Goal: Task Accomplishment & Management: Manage account settings

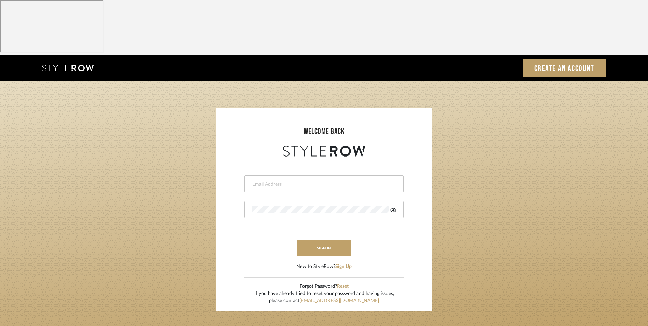
type input "[EMAIL_ADDRESS][DOMAIN_NAME]"
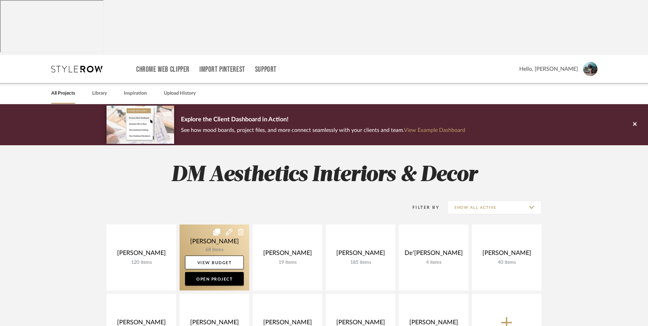
click at [202, 224] on link at bounding box center [215, 257] width 70 height 66
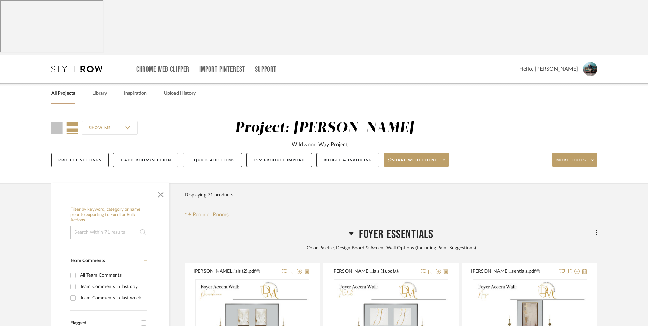
click at [353, 229] on icon at bounding box center [351, 233] width 5 height 8
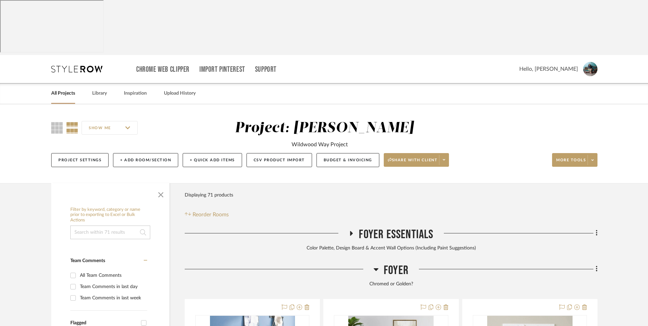
click at [349, 230] on icon at bounding box center [351, 232] width 8 height 5
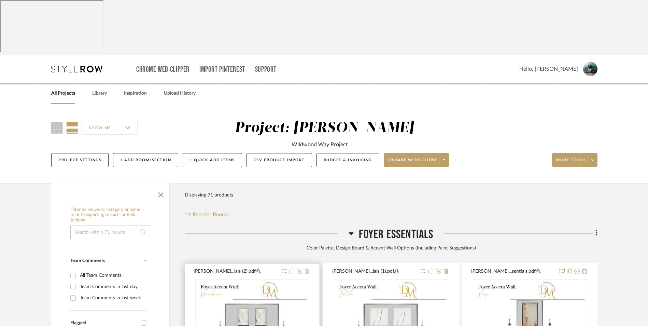
click at [307, 268] on icon at bounding box center [307, 270] width 5 height 5
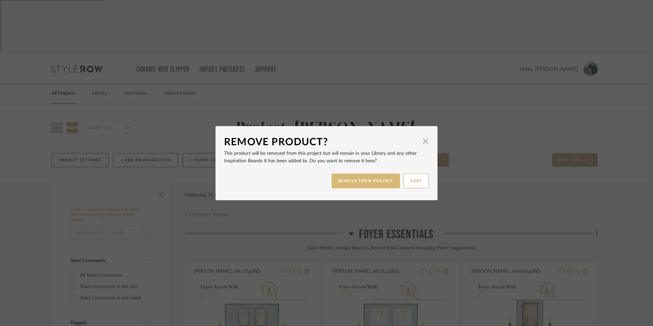
click at [358, 182] on button "REMOVE FROM PROJECT" at bounding box center [366, 180] width 69 height 15
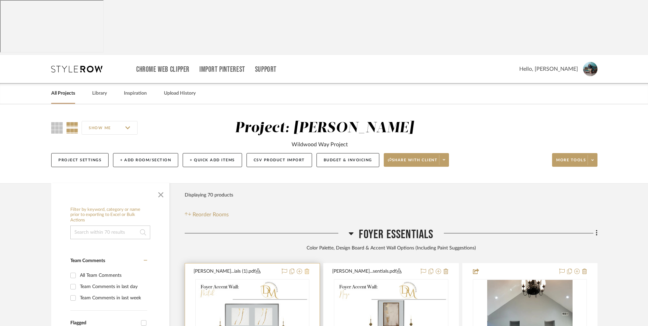
click at [308, 268] on icon at bounding box center [307, 270] width 5 height 5
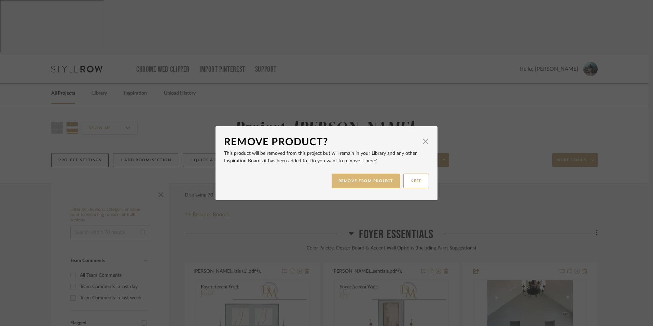
click at [362, 175] on button "REMOVE FROM PROJECT" at bounding box center [366, 180] width 69 height 15
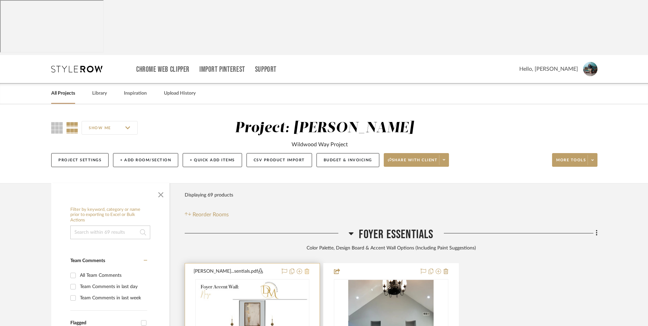
click at [305, 268] on icon at bounding box center [307, 270] width 5 height 5
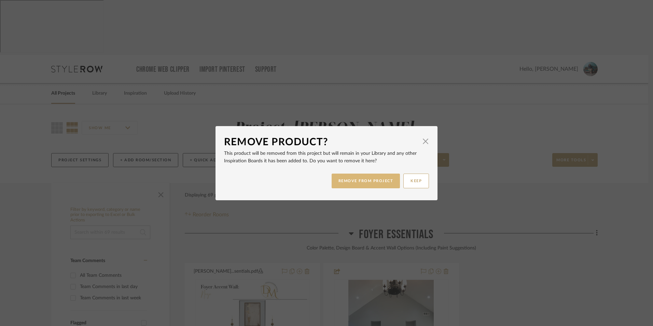
click at [348, 179] on button "REMOVE FROM PROJECT" at bounding box center [366, 180] width 69 height 15
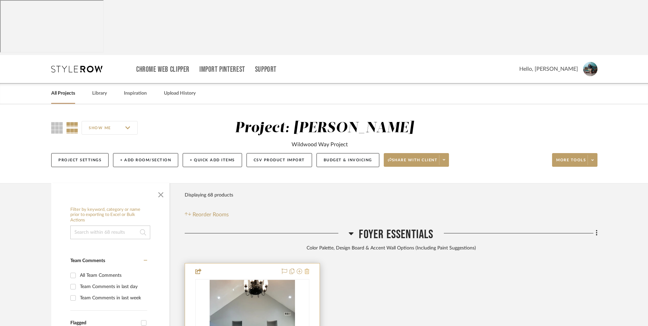
click at [306, 268] on icon at bounding box center [307, 270] width 5 height 5
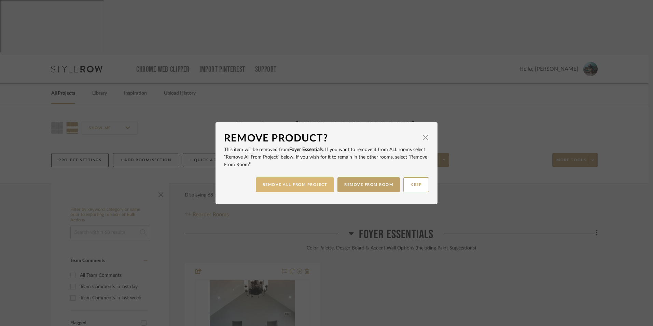
click at [321, 187] on button "REMOVE ALL FROM PROJECT" at bounding box center [295, 184] width 79 height 15
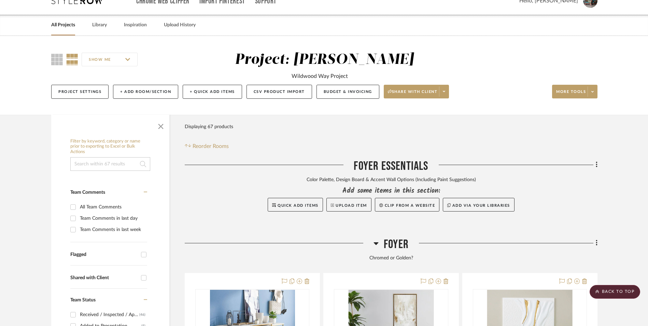
scroll to position [171, 0]
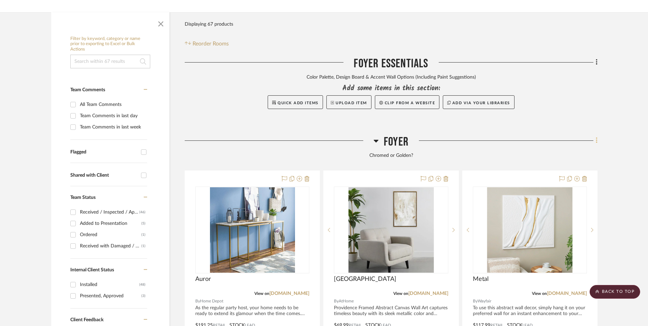
click at [596, 137] on icon at bounding box center [597, 141] width 2 height 8
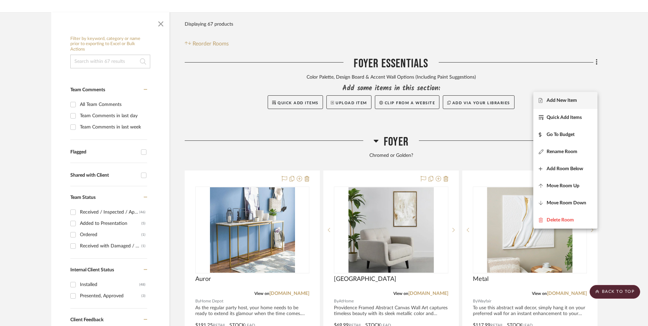
click at [585, 100] on span "Add New Item" at bounding box center [565, 100] width 53 height 6
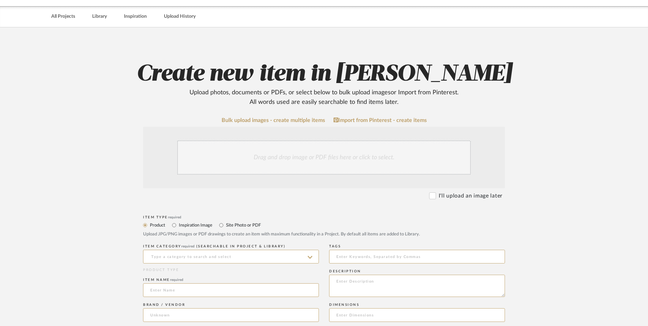
scroll to position [137, 0]
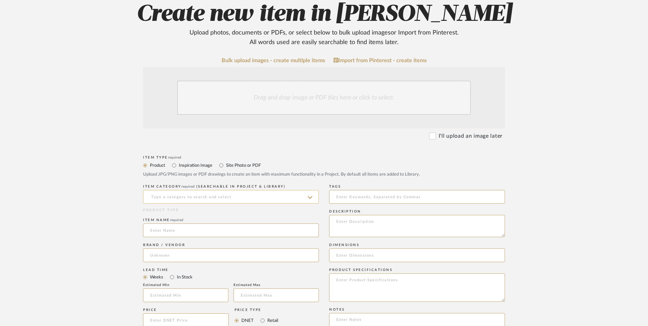
click at [204, 190] on input at bounding box center [231, 197] width 176 height 14
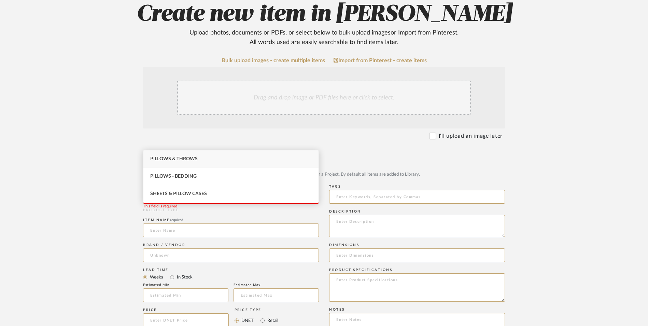
click at [192, 155] on div "Pillows & Throws" at bounding box center [230, 158] width 175 height 17
type input "Pillows & Throws"
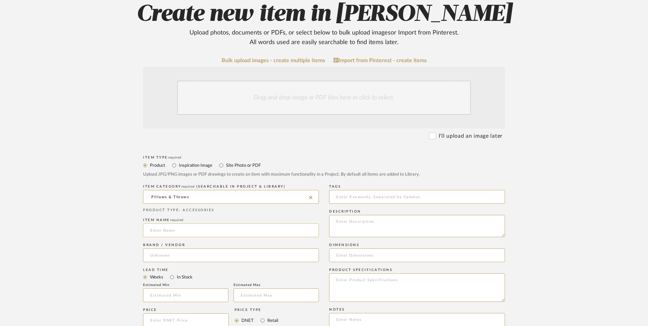
click at [170, 223] on input at bounding box center [231, 230] width 176 height 14
type input "CaliTime"
click at [164, 248] on input at bounding box center [231, 255] width 176 height 14
click at [169, 216] on span "Amazon" at bounding box center [165, 218] width 18 height 6
type input "Amazon"
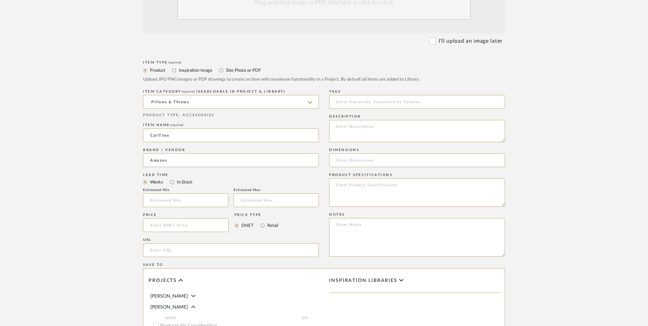
scroll to position [239, 0]
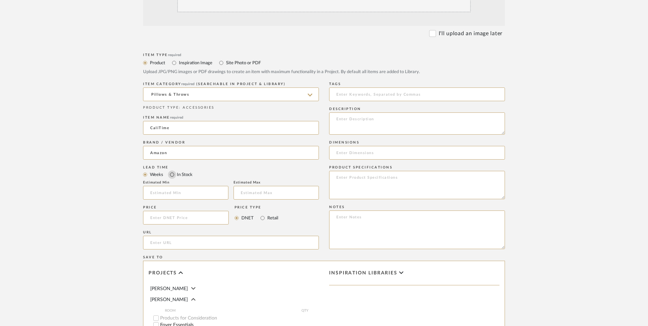
click at [173, 170] on input "In Stock" at bounding box center [172, 174] width 8 height 8
radio input "true"
click at [263, 214] on input "Retail" at bounding box center [262, 218] width 8 height 8
radio input "true"
click at [184, 211] on input at bounding box center [186, 218] width 86 height 14
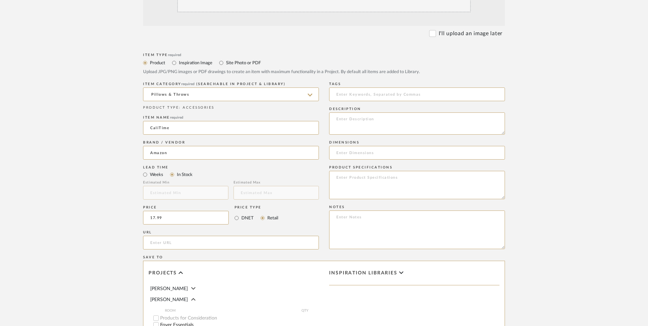
type input "$17.99"
click at [132, 178] on form "Bulk upload images - create multiple items Import from Pinterest - create items…" at bounding box center [324, 202] width 435 height 495
click at [175, 236] on input "url" at bounding box center [231, 243] width 176 height 14
paste input "[URL][DOMAIN_NAME][PERSON_NAME]"
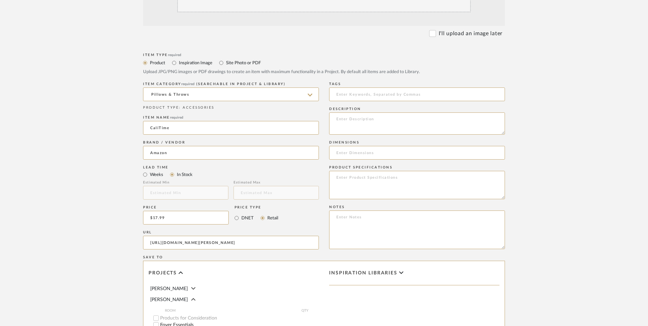
type input "[URL][DOMAIN_NAME][PERSON_NAME]"
click at [74, 175] on upload-items "Create new item in [PERSON_NAME] Upload photos, documents or PDFs, or select be…" at bounding box center [324, 166] width 648 height 602
click at [365, 210] on textarea at bounding box center [417, 229] width 176 height 39
paste textarea "Option 1: ETA: SKU: Reviews - Stars Return | Refund Policy:"
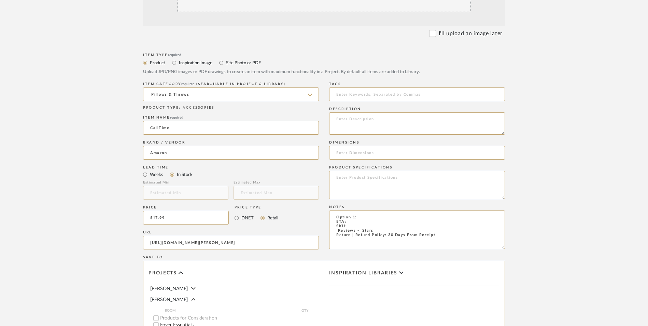
drag, startPoint x: 360, startPoint y: 161, endPoint x: 279, endPoint y: 157, distance: 81.0
click at [279, 157] on div "Item Type required Product Inspiration Image Site Photo or PDF Upload JPG/PNG i…" at bounding box center [324, 250] width 362 height 399
type textarea "Accent Pillows (Set of 2) ETA: SKU: Reviews - Stars Return | Refund Policy: 30 …"
click at [356, 146] on input at bounding box center [417, 153] width 176 height 14
type input "18" W x 18" L"
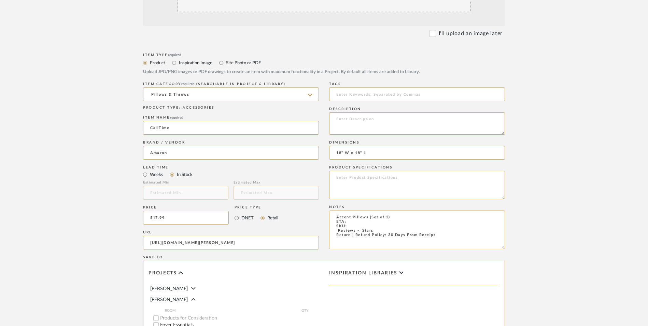
click at [368, 210] on textarea "Accent Pillows (Set of 2) ETA: SKU: Reviews - Stars Return | Refund Policy: 30 …" at bounding box center [417, 229] width 176 height 39
click at [333, 210] on textarea "Accent Pillows - Select: Silver | Gray (Set of 2) ETA: SKU: Reviews - Stars Ret…" at bounding box center [417, 229] width 176 height 39
click at [351, 210] on textarea "Accent Pillows - Select: Silver | Gray (Set of 2) ETA: SKU: 849 Reviews - 4.4 S…" at bounding box center [417, 229] width 176 height 39
click at [397, 210] on textarea "Accent Pillows - Select: Silver | Gray (Set of 2) ETA: [DATE] SKU: 849 Reviews …" at bounding box center [417, 229] width 176 height 39
type textarea "Accent Pillows - Select: Silver | Gray (Set of 2) ETA: [DATE] SKU: 849 Reviews …"
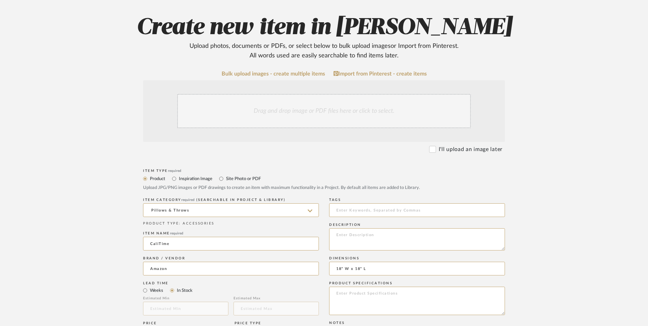
scroll to position [102, 0]
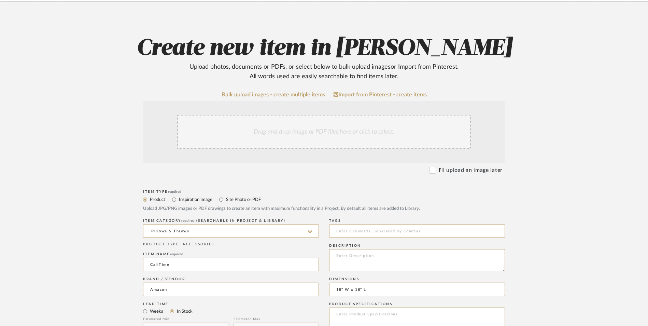
click at [304, 115] on div "Drag and drop image or PDF files here or click to select." at bounding box center [324, 132] width 294 height 34
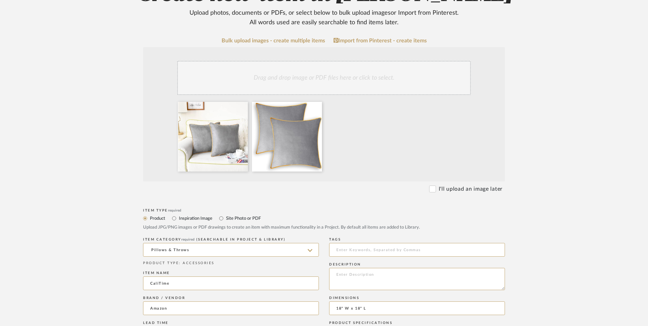
scroll to position [205, 0]
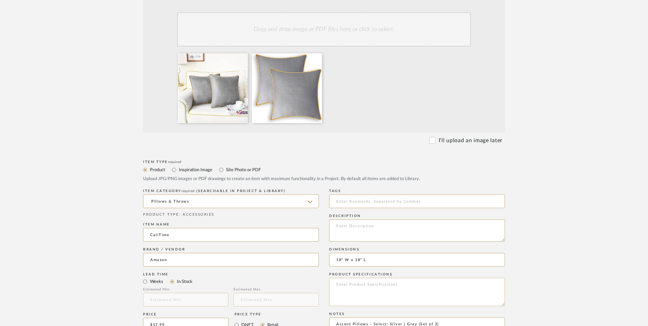
click at [347, 278] on textarea at bounding box center [417, 292] width 176 height 28
type textarea "Polyester"
click at [362, 219] on textarea at bounding box center [417, 230] width 176 height 22
paste textarea "Rich Color, Brings Gorgeous Look To Your Home Decorative, Living Rooms, Bedding…"
type textarea "Rich Color, Brings Gorgeous Look to Your Home Decorative, Living Rooms, Bedding…"
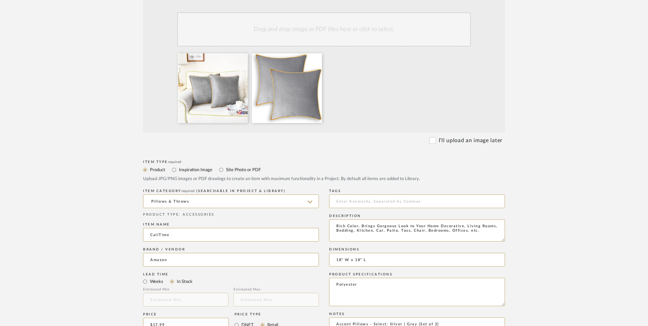
click at [532, 159] on form "Bulk upload images - create multiple items Import from Pinterest - create items…" at bounding box center [324, 273] width 435 height 568
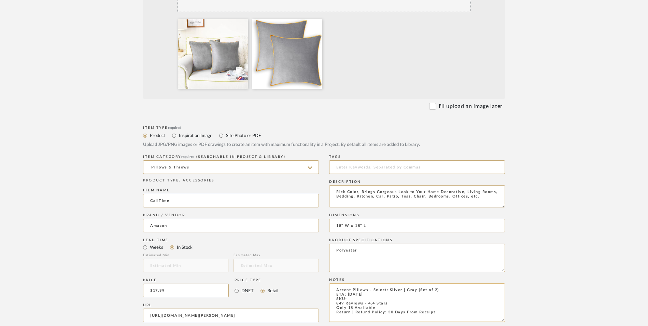
click at [354, 283] on textarea "Accent Pillows - Select: Silver | Gray (Set of 2) ETA: [DATE] SKU: 849 Reviews …" at bounding box center [417, 302] width 176 height 39
paste textarea "B0B8SKCLH1"
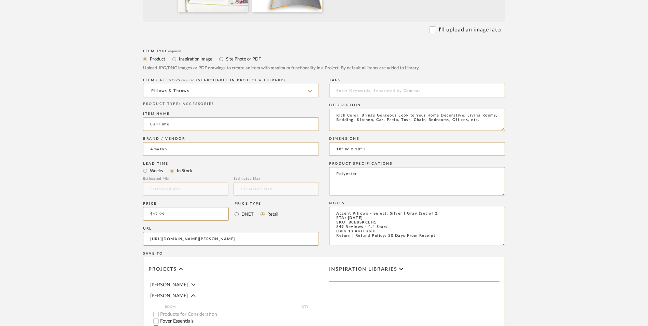
scroll to position [376, 0]
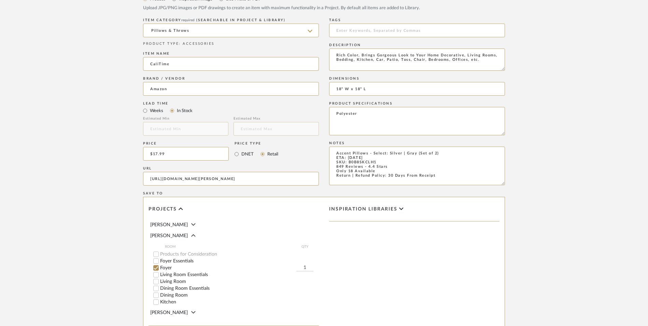
type textarea "Accent Pillows - Select: Silver | Gray (Set of 2) ETA: [DATE] SKU: B0B8SKCLH1 8…"
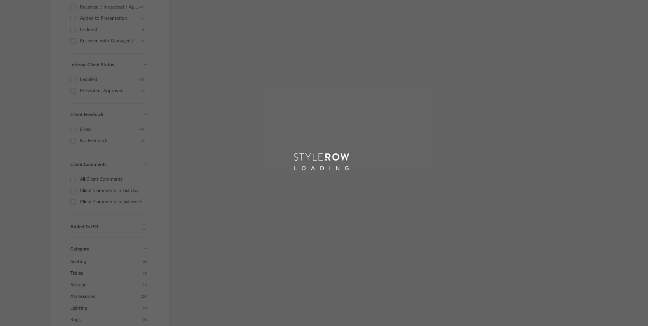
scroll to position [124, 0]
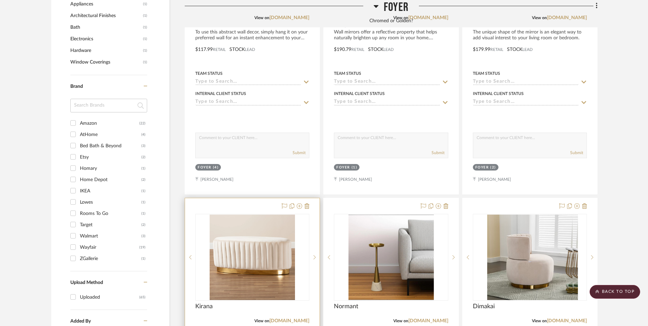
scroll to position [805, 0]
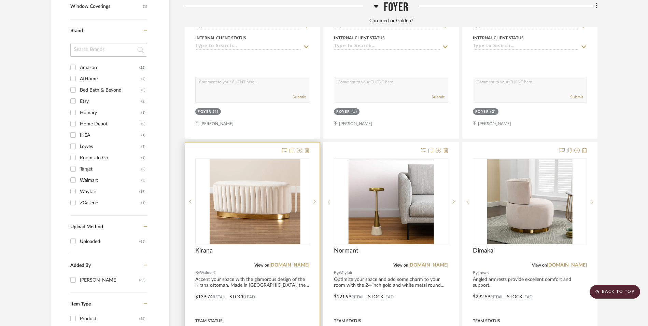
click at [272, 177] on img at bounding box center [252, 201] width 85 height 85
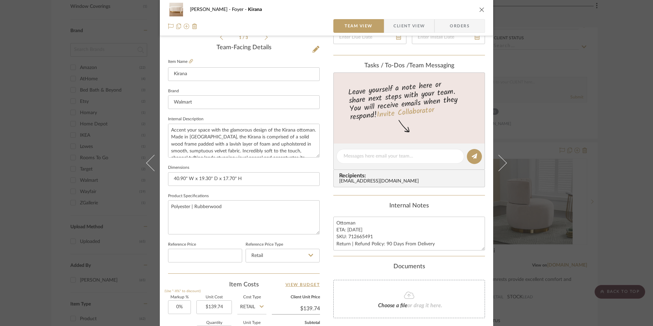
scroll to position [171, 0]
click at [618, 200] on div "[PERSON_NAME] Foyer Kirana Team View Client View Orders 1 / 3 Team-Facing Detai…" at bounding box center [326, 163] width 653 height 326
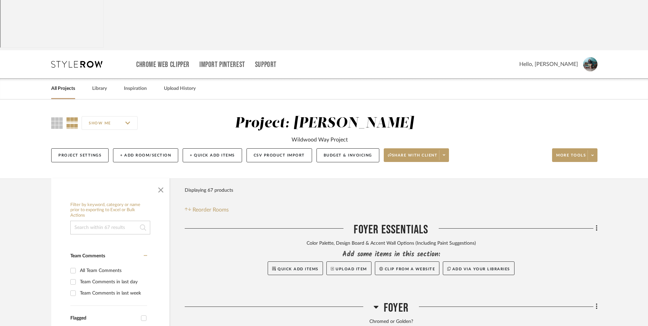
scroll to position [0, 0]
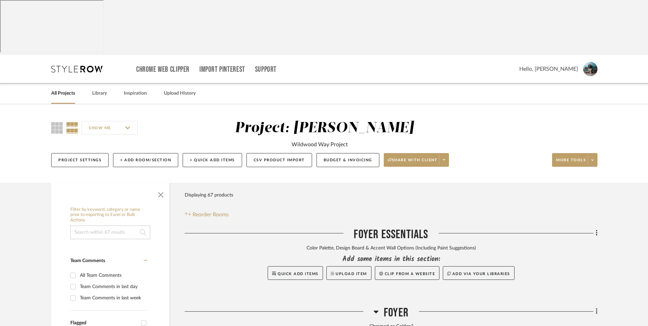
click at [69, 89] on link "All Projects" at bounding box center [63, 93] width 24 height 9
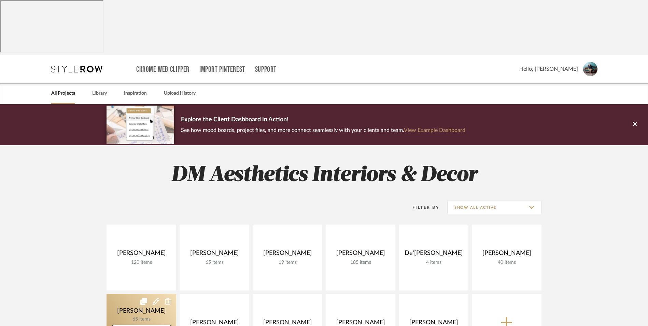
click at [149, 294] on link at bounding box center [142, 327] width 70 height 66
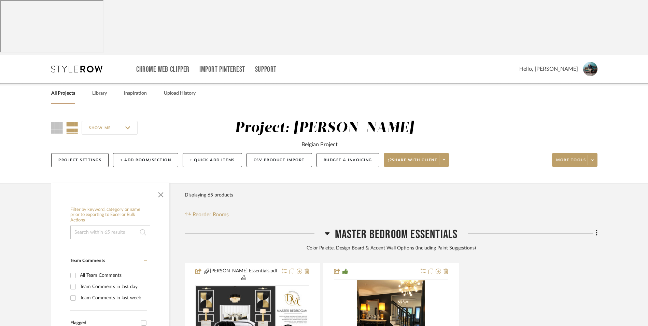
click at [328, 229] on icon at bounding box center [327, 233] width 5 height 8
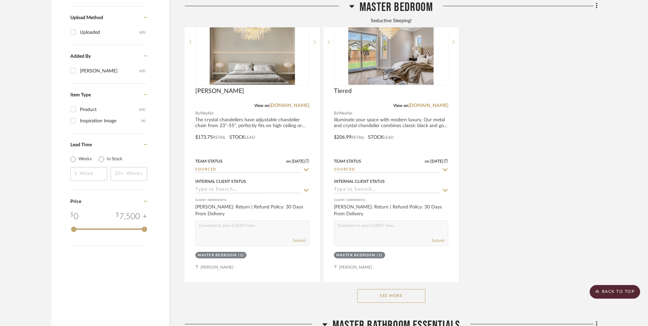
scroll to position [1058, 0]
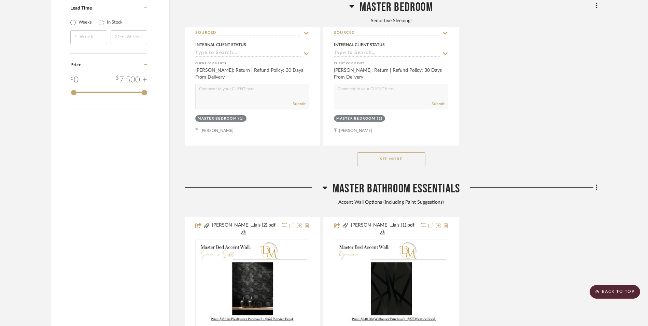
click at [393, 152] on button "See More" at bounding box center [391, 159] width 68 height 14
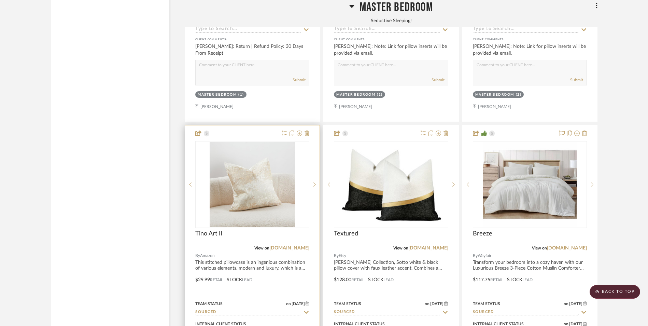
scroll to position [2902, 0]
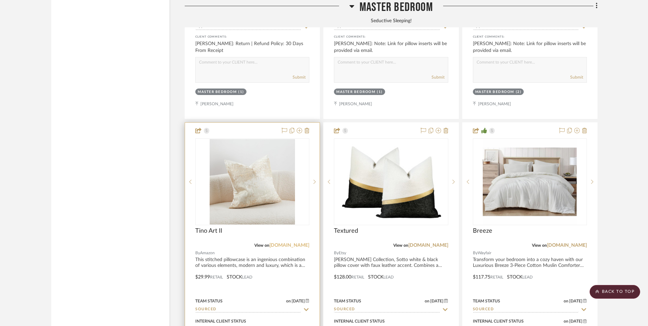
click at [292, 243] on link "[DOMAIN_NAME]" at bounding box center [289, 245] width 40 height 5
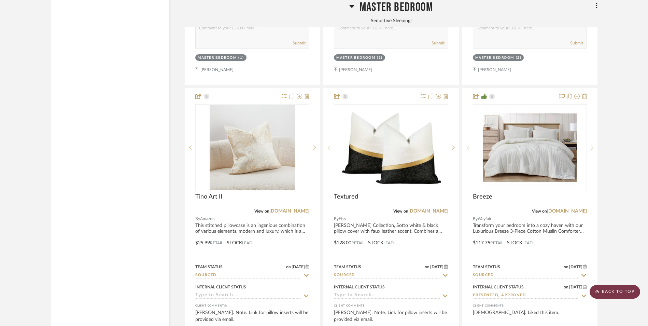
click at [617, 294] on scroll-to-top-button "BACK TO TOP" at bounding box center [615, 292] width 51 height 14
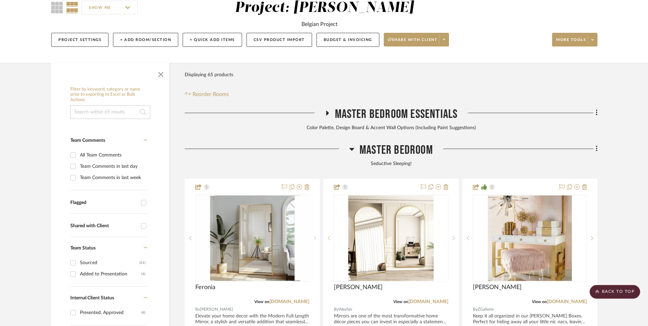
scroll to position [0, 0]
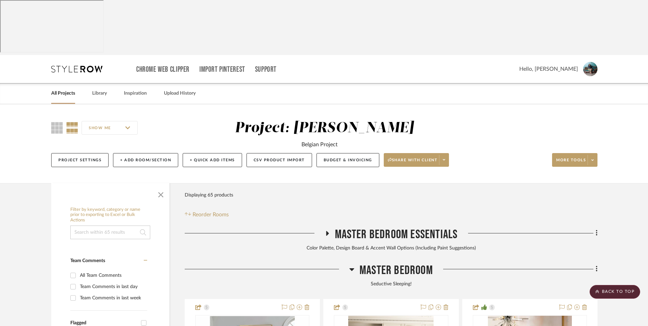
click at [68, 89] on link "All Projects" at bounding box center [63, 93] width 24 height 9
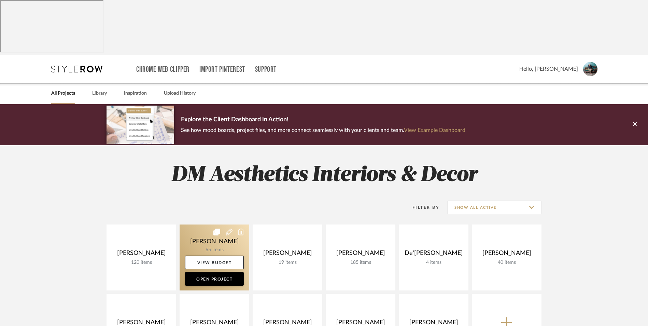
click at [213, 224] on link at bounding box center [215, 257] width 70 height 66
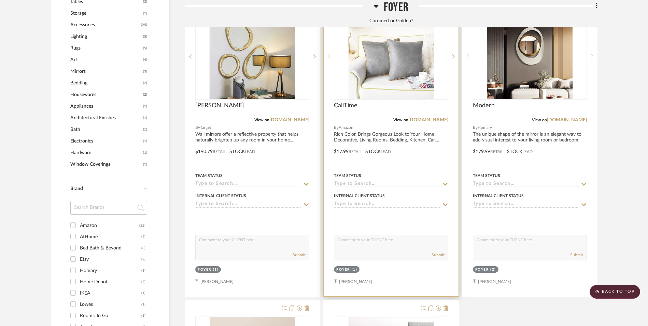
scroll to position [580, 0]
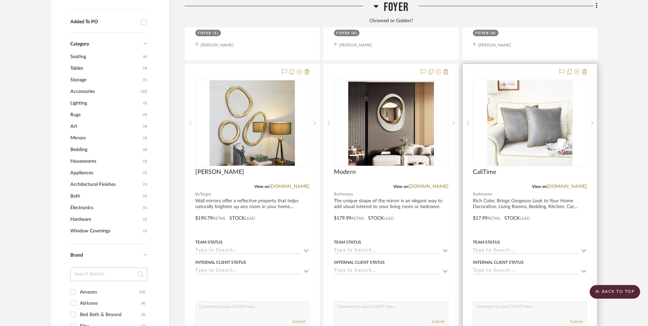
click at [514, 80] on img "0" at bounding box center [529, 122] width 85 height 85
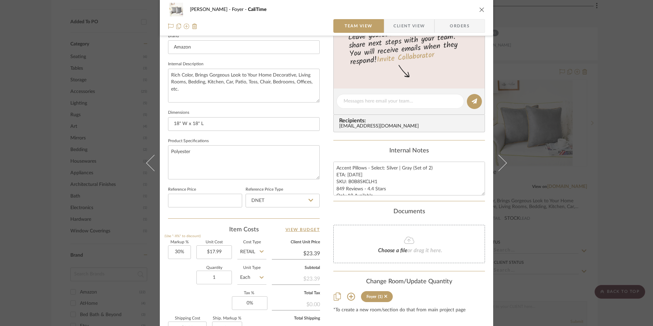
scroll to position [239, 0]
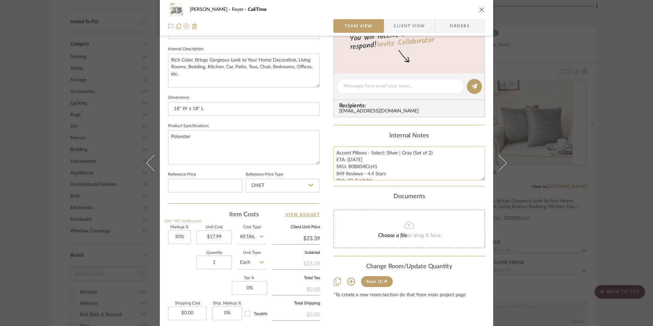
click at [336, 157] on textarea "Accent Pillows - Select: Silver | Gray (Set of 2) ETA: [DATE] SKU: B0B8SKCLH1 8…" at bounding box center [409, 163] width 152 height 34
click at [335, 153] on textarea "Accent Pillows - Select: Silver | Gray (Set of 2) ETA: [DATE] SKU: B0B8SKCLH1 8…" at bounding box center [409, 163] width 152 height 34
drag, startPoint x: 349, startPoint y: 153, endPoint x: 298, endPoint y: 153, distance: 50.5
click at [298, 153] on div "[PERSON_NAME] Foyer CaliTime Team View Client View Orders 1 / 2 Team-Facing Det…" at bounding box center [326, 81] width 333 height 631
click at [379, 154] on textarea "Back Ottoman Pillows - Select: Silver | Gray (Set of 2) ETA: [DATE] SKU: B0B8SK…" at bounding box center [409, 163] width 152 height 34
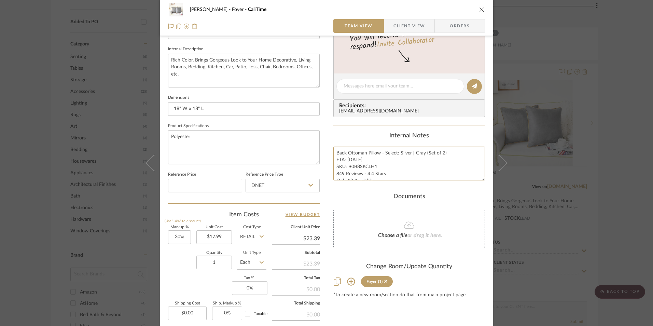
type textarea "Back Ottoman Pillow - Select: Silver | Gray (Set of 2) ETA: [DATE] SKU: B0B8SKC…"
click at [373, 137] on div "Internal Notes" at bounding box center [409, 136] width 152 height 8
drag, startPoint x: 374, startPoint y: 167, endPoint x: 346, endPoint y: 168, distance: 27.7
click at [346, 168] on textarea "Back Ottoman Pillow - Select: Silver | Gray (Set of 2) ETA: [DATE] SKU: B0B8SKC…" at bounding box center [409, 163] width 152 height 34
click at [266, 185] on input "DNET" at bounding box center [282, 186] width 74 height 14
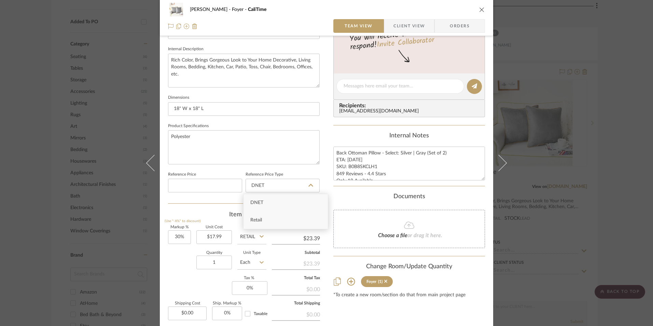
click at [266, 218] on div "Retail" at bounding box center [285, 219] width 84 height 17
type input "Retail"
type input "30"
click at [180, 241] on input "30" at bounding box center [179, 237] width 23 height 14
click at [186, 259] on div "Quantity 1 Unit Type Each" at bounding box center [217, 263] width 98 height 24
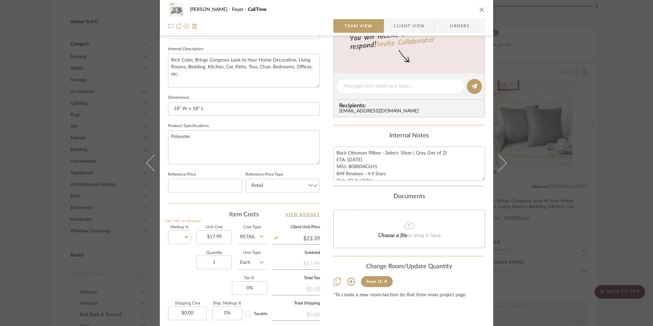
type input "0%"
type input "$17.99"
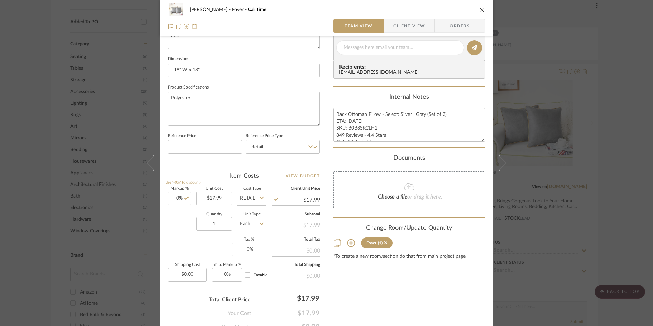
scroll to position [310, 0]
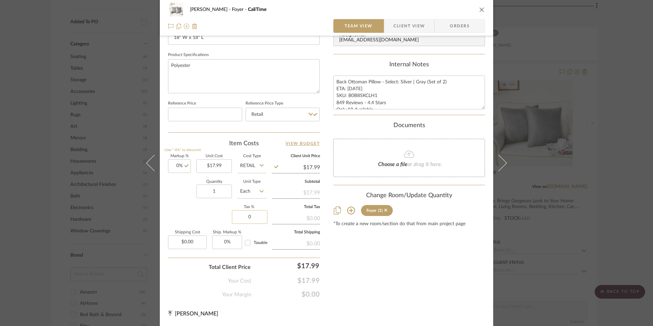
click at [252, 215] on input "0" at bounding box center [250, 217] width 36 height 14
type input "8.25%"
click at [351, 266] on div "Content here copies to Client View - confirm visibility there. Show in Client D…" at bounding box center [409, 17] width 152 height 562
click at [470, 26] on span "Orders" at bounding box center [459, 26] width 35 height 14
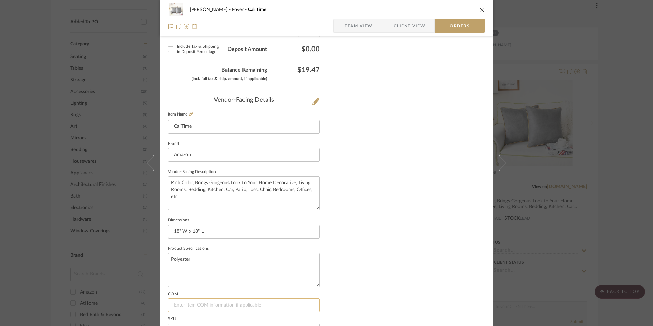
scroll to position [400, 0]
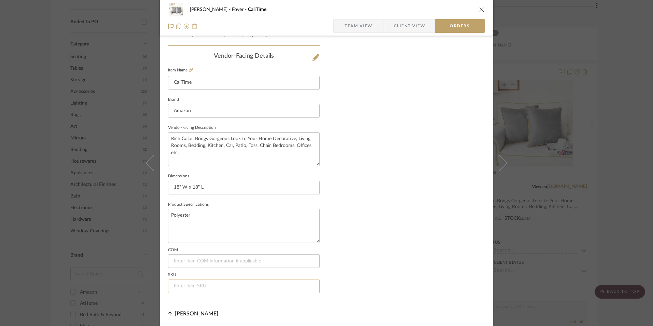
click at [220, 287] on input at bounding box center [244, 286] width 152 height 14
paste input "B0B8SKCLH1"
type input "B0B8SKCLH1"
click at [479, 10] on icon "close" at bounding box center [481, 9] width 5 height 5
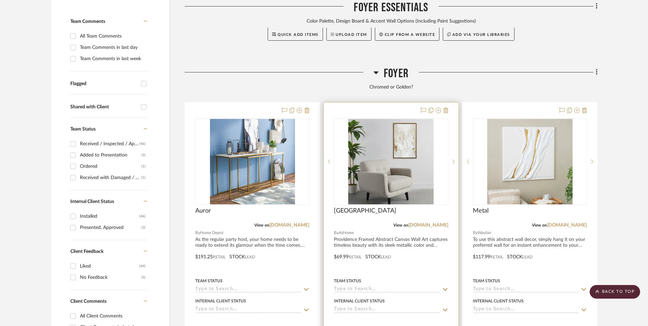
scroll to position [102, 0]
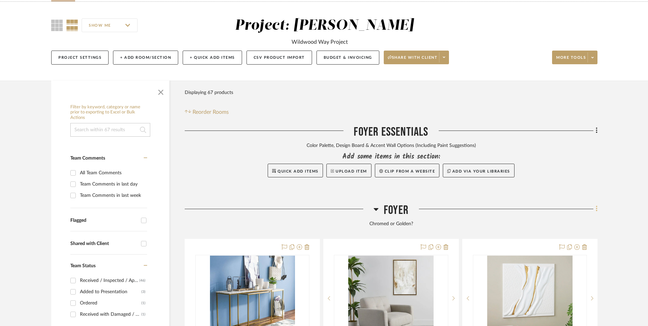
click at [597, 206] on icon at bounding box center [596, 209] width 1 height 6
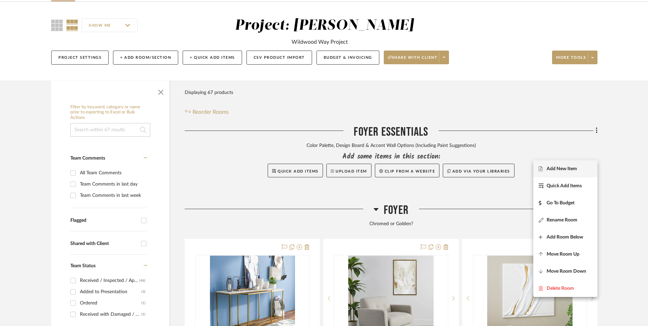
click at [564, 171] on span "Add New Item" at bounding box center [562, 169] width 30 height 6
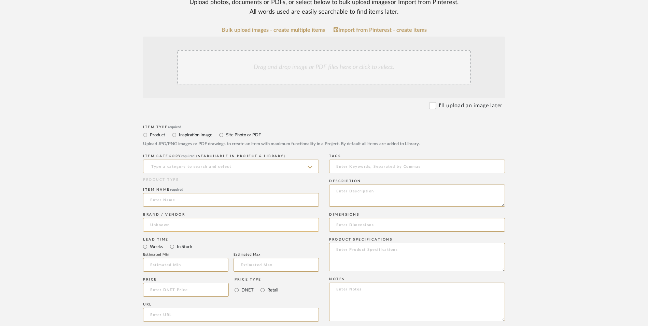
scroll to position [171, 0]
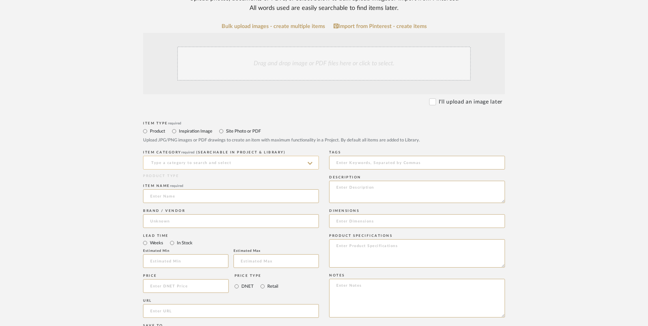
click at [206, 156] on input at bounding box center [231, 163] width 176 height 14
click at [207, 124] on div "Pillows & Throws" at bounding box center [230, 124] width 175 height 17
type input "Pillows & Throws"
click at [175, 189] on input at bounding box center [231, 196] width 176 height 14
type input "TinoArt"
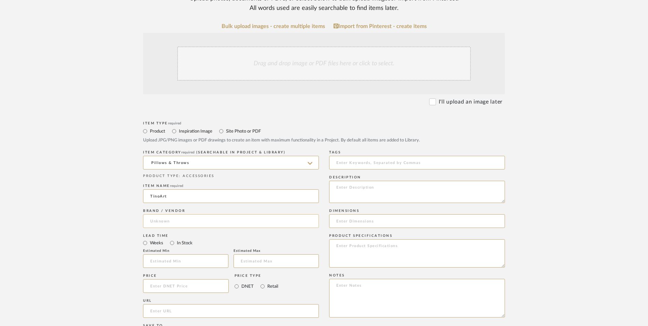
click at [175, 214] on input at bounding box center [231, 221] width 176 height 14
click at [174, 186] on mat-option "Amazon" at bounding box center [230, 183] width 175 height 17
type input "Amazon"
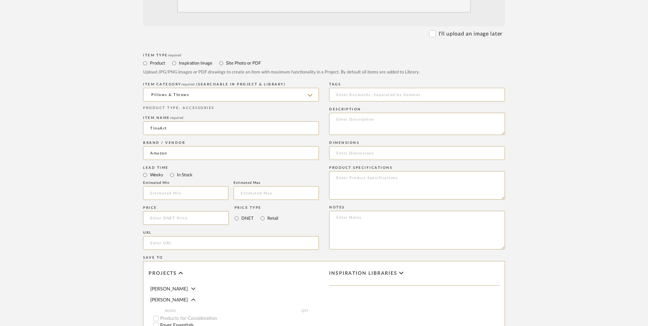
scroll to position [239, 0]
click at [170, 170] on input "In Stock" at bounding box center [172, 174] width 8 height 8
radio input "true"
click at [265, 214] on input "Retail" at bounding box center [262, 218] width 8 height 8
radio input "true"
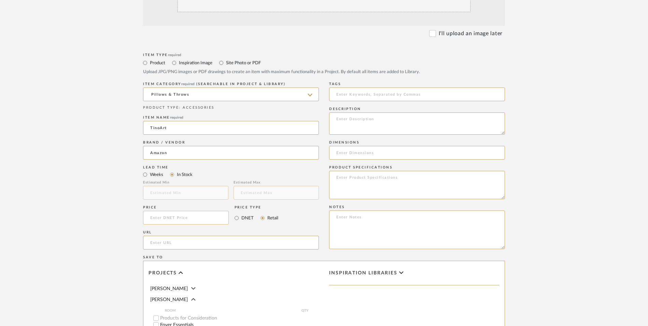
click at [187, 211] on input at bounding box center [186, 218] width 86 height 14
type input "$19.99"
click at [87, 237] on upload-items "Create new item in [PERSON_NAME] Upload photos, documents or PDFs, or select be…" at bounding box center [324, 166] width 648 height 602
click at [188, 236] on input "url" at bounding box center [231, 243] width 176 height 14
paste input "[URL][DOMAIN_NAME][PERSON_NAME]"
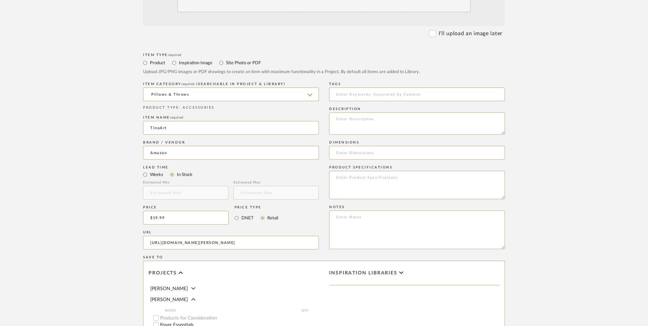
scroll to position [0, 50]
type input "[URL][DOMAIN_NAME][PERSON_NAME]"
click at [123, 226] on form "Bulk upload images - create multiple items Import from Pinterest - create items…" at bounding box center [324, 202] width 435 height 495
click at [410, 210] on textarea at bounding box center [417, 229] width 176 height 39
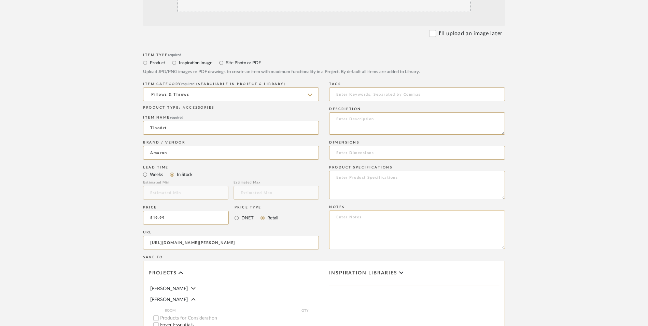
paste textarea "Option 1: ETA: SKU: Reviews - Stars Return | Refund Policy:"
drag, startPoint x: 360, startPoint y: 163, endPoint x: 306, endPoint y: 163, distance: 53.6
click at [306, 163] on div "Item Type required Product Inspiration Image Site Photo or PDF Upload JPG/PNG i…" at bounding box center [324, 250] width 362 height 399
type textarea "Front Ottoman Pillow - Select: ETA: SKU: Reviews - Stars Return | Refund Policy…"
click at [354, 146] on input at bounding box center [417, 153] width 176 height 14
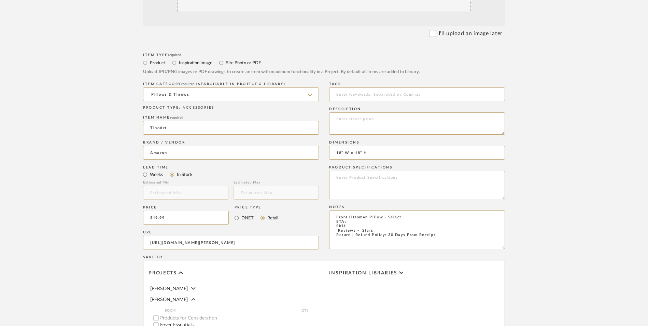
type input "18" W x 18" H"
click at [378, 171] on textarea at bounding box center [417, 185] width 176 height 28
type textarea "Polyester"
click at [420, 210] on textarea "Front Ottoman Pillow - Select: ETA: SKU: Reviews - Stars Return | Refund Policy…" at bounding box center [417, 229] width 176 height 39
click at [351, 210] on textarea "Front Ottoman Pillow - Select: Beige | Gold Accents ETA: SKU: Reviews - Stars R…" at bounding box center [417, 229] width 176 height 39
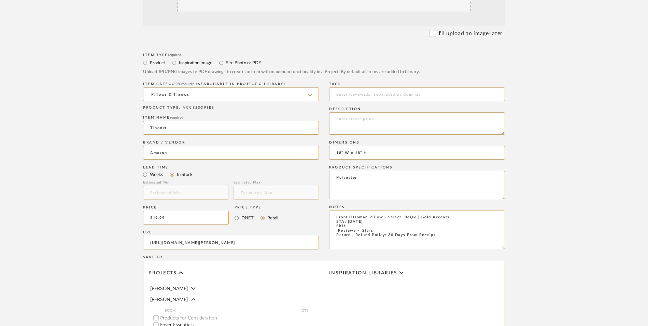
click at [334, 210] on textarea "Front Ottoman Pillow - Select: Beige | Gold Accents ETA: [DATE] SKU: Reviews - …" at bounding box center [417, 229] width 176 height 39
click at [333, 210] on textarea "Front Ottoman Pillow - Select: Beige | Gold Accents ETA: [DATE] SKU: Reviews - …" at bounding box center [417, 229] width 176 height 39
drag, startPoint x: 368, startPoint y: 173, endPoint x: 369, endPoint y: 177, distance: 3.5
type textarea "Front Ottoman Pillow - Select: Beige | Gold Accents ETA: [DATE] SKU: 344 Review…"
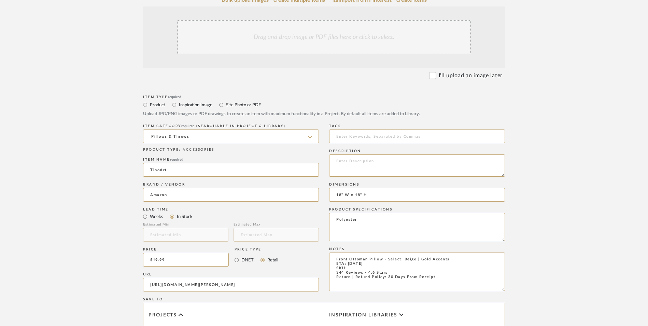
scroll to position [137, 0]
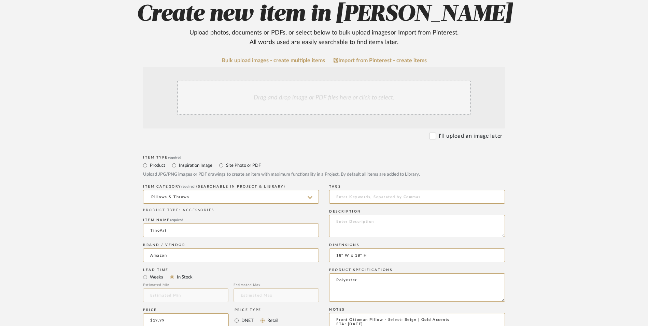
click at [306, 67] on div "Drag and drop image or PDF files here or click to select." at bounding box center [324, 97] width 362 height 61
click at [293, 81] on div "Drag and drop image or PDF files here or click to select." at bounding box center [324, 98] width 294 height 34
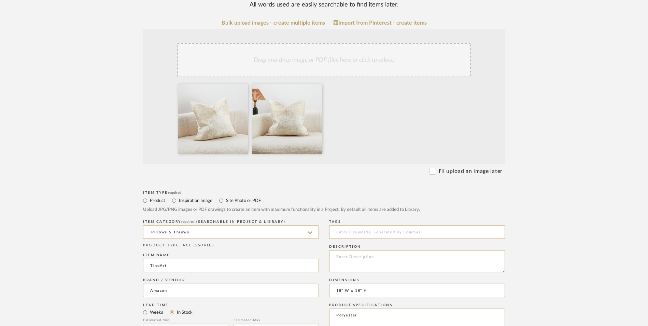
scroll to position [239, 0]
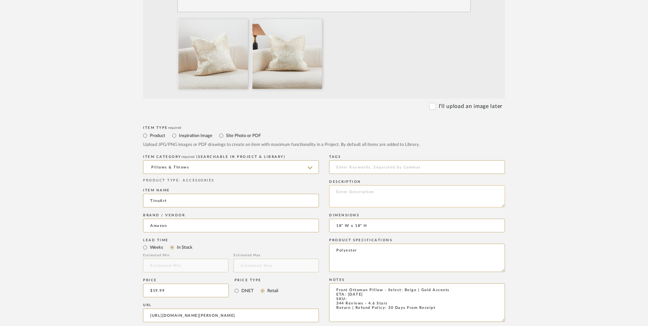
click at [350, 185] on textarea at bounding box center [417, 196] width 176 height 22
paste textarea "Features a Beige Gold Jacquard Pillow Cover, adding a timeless yet contemporary…"
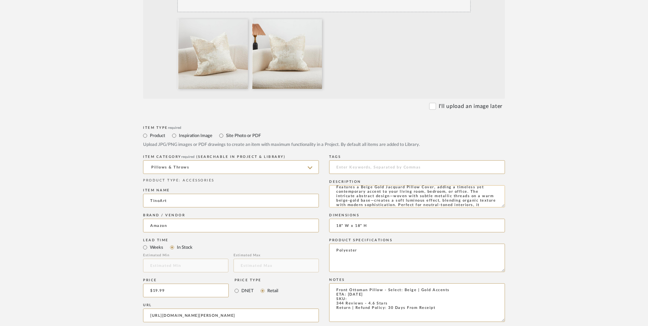
scroll to position [0, 0]
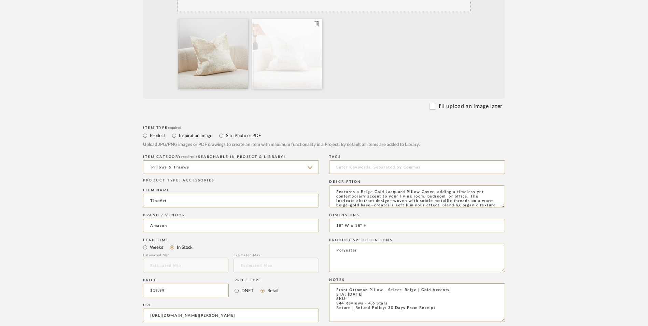
type textarea "Features a Beige Gold Jacquard Pillow Cover, adding a timeless yet contemporary…"
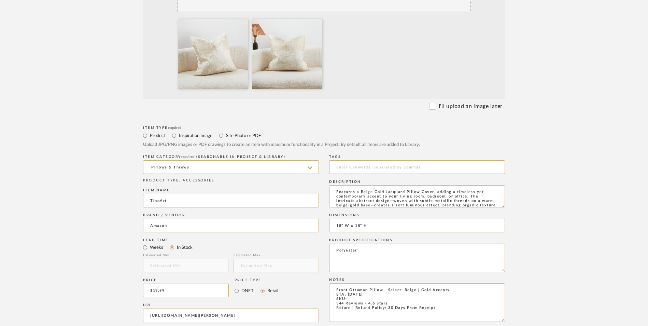
click at [353, 283] on textarea "Front Ottoman Pillow - Select: Beige | Gold Accents ETA: [DATE] SKU: 344 Review…" at bounding box center [417, 302] width 176 height 39
paste textarea "B0CQJXSLHM"
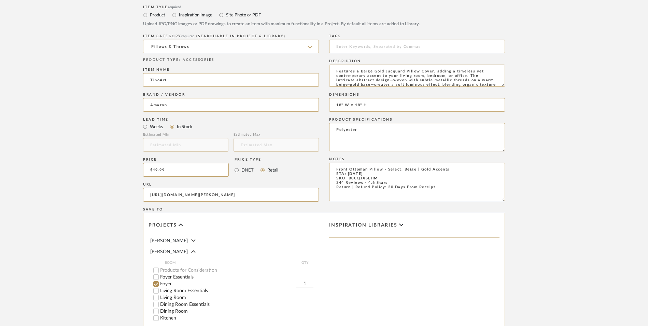
scroll to position [429, 0]
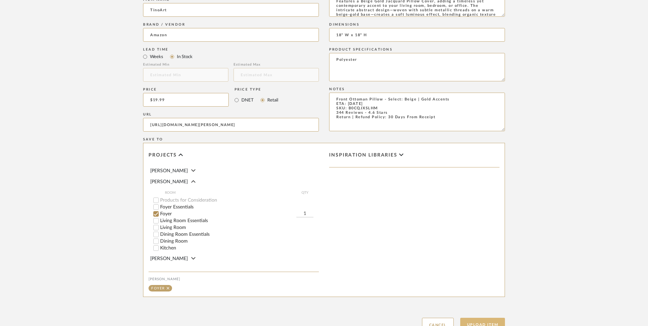
type textarea "Front Ottoman Pillow - Select: Beige | Gold Accents ETA: [DATE] SKU: B0CQJXSLHM…"
click at [495, 318] on button "Upload Item" at bounding box center [482, 325] width 45 height 14
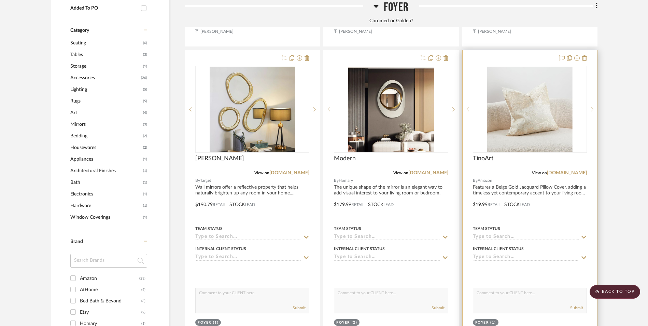
scroll to position [592, 0]
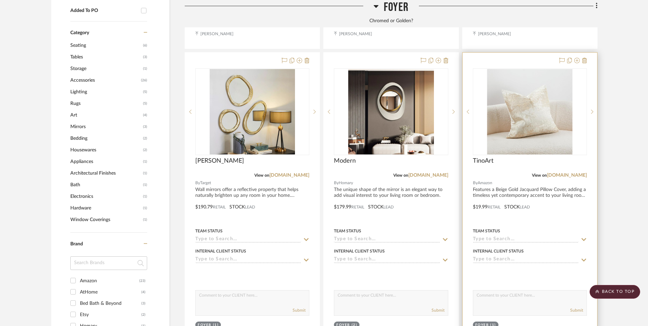
click at [532, 69] on img "0" at bounding box center [529, 111] width 85 height 85
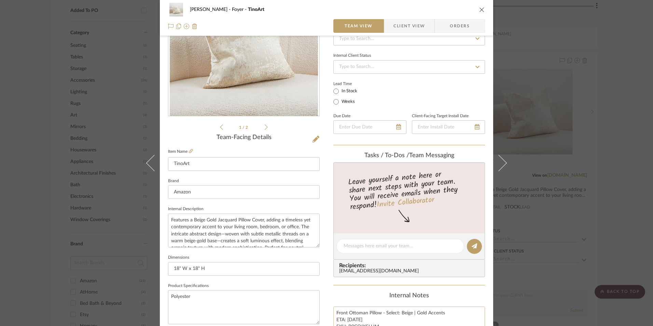
scroll to position [171, 0]
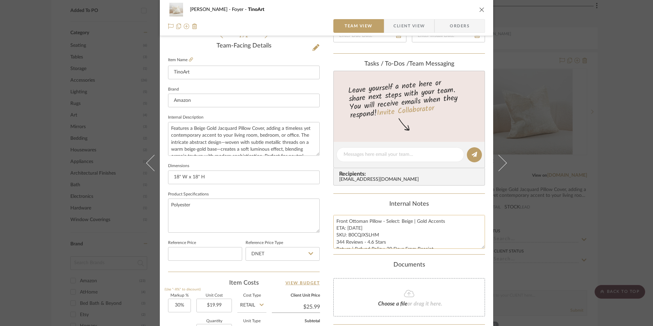
click at [372, 232] on textarea "Front Ottoman Pillow - Select: Beige | Gold Accents ETA: [DATE] SKU: B0CQJXSLHM…" at bounding box center [409, 232] width 152 height 34
drag, startPoint x: 377, startPoint y: 234, endPoint x: 346, endPoint y: 235, distance: 30.4
click at [346, 235] on textarea "Front Ottoman Pillow - Select: Beige | Gold Accents ETA: [DATE] SKU: B0CQJXSLHM…" at bounding box center [409, 232] width 152 height 34
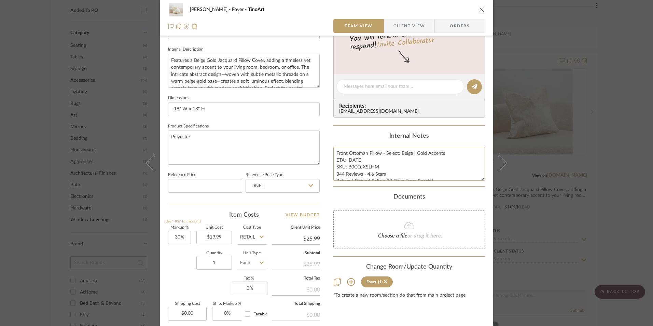
scroll to position [239, 0]
click at [270, 182] on input "DNET" at bounding box center [282, 186] width 74 height 14
click at [268, 217] on div "Retail" at bounding box center [285, 219] width 84 height 17
type input "Retail"
type input "30"
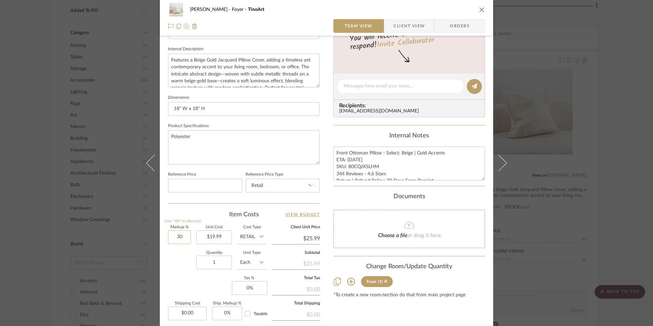
click at [171, 235] on input "30" at bounding box center [179, 237] width 23 height 14
click at [191, 259] on div "Quantity 1 Unit Type Each" at bounding box center [217, 263] width 98 height 24
type input "0%"
type input "$19.99"
click at [257, 284] on input "0" at bounding box center [250, 288] width 36 height 14
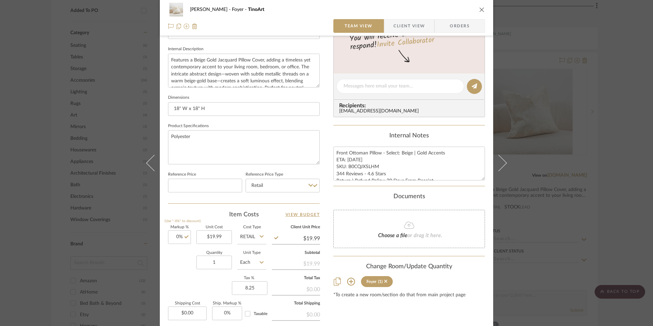
type input "8.25%"
click at [322, 309] on div "[PERSON_NAME] Foyer TinoArt Team View Client View Orders 1 / 2 Team-Facing Deta…" at bounding box center [326, 81] width 333 height 631
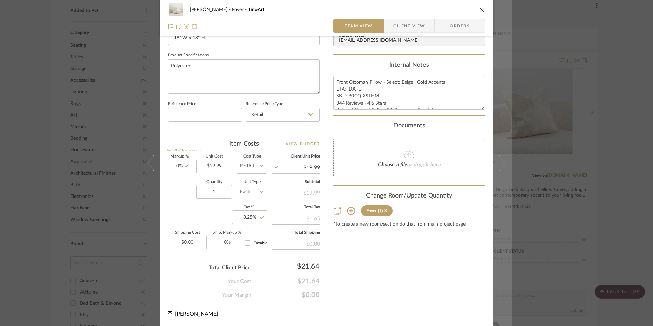
scroll to position [310, 0]
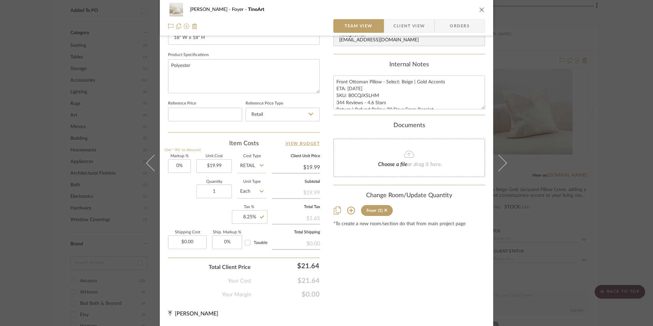
click at [462, 22] on span "Orders" at bounding box center [459, 26] width 35 height 14
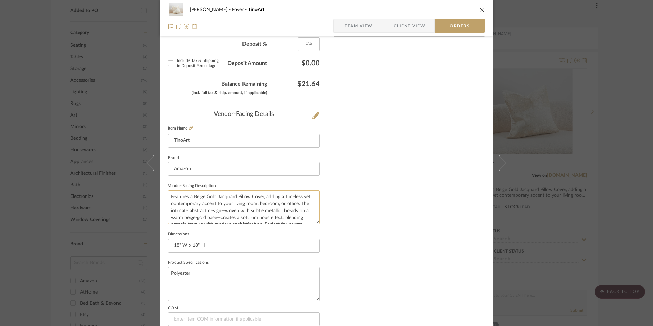
scroll to position [400, 0]
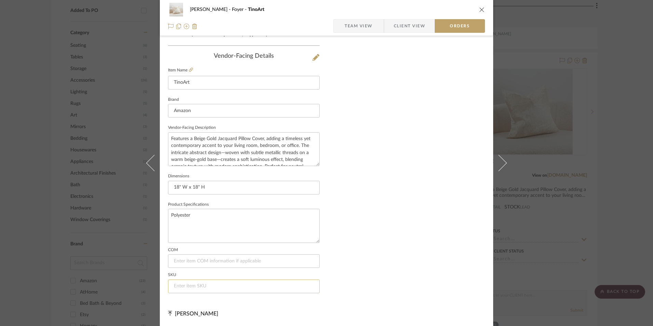
click at [209, 287] on input at bounding box center [244, 286] width 152 height 14
paste input "B0CQJXSLHM"
type input "B0CQJXSLHM"
click at [365, 26] on span "Team View" at bounding box center [358, 26] width 28 height 14
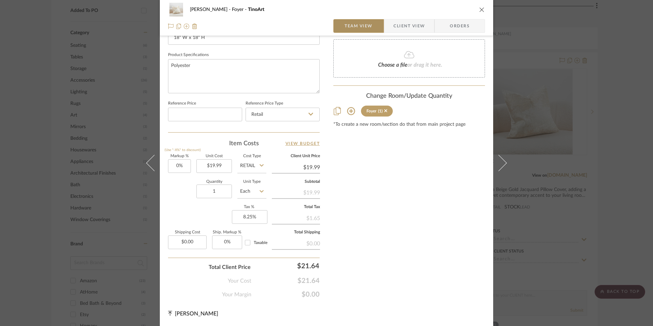
scroll to position [310, 0]
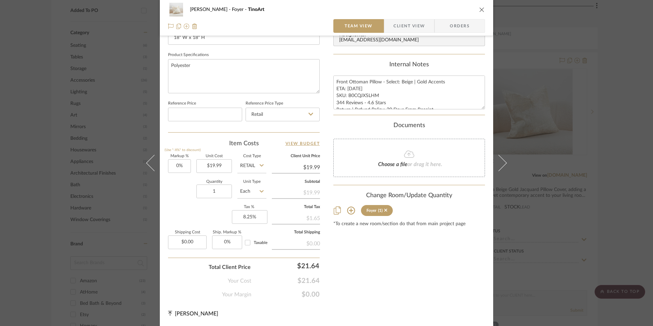
click at [476, 12] on div "[PERSON_NAME] Foyer TinoArt" at bounding box center [326, 10] width 317 height 14
drag, startPoint x: 478, startPoint y: 10, endPoint x: 399, endPoint y: 130, distance: 143.7
click at [479, 10] on icon "close" at bounding box center [481, 9] width 5 height 5
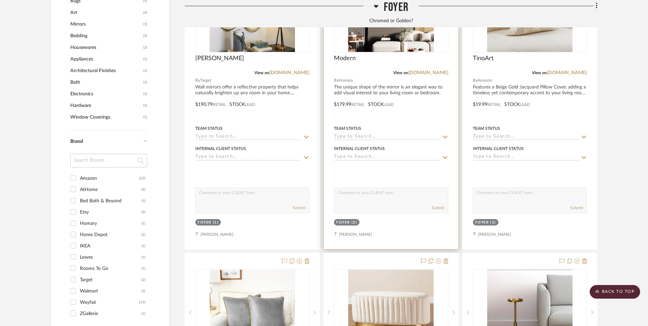
scroll to position [797, 0]
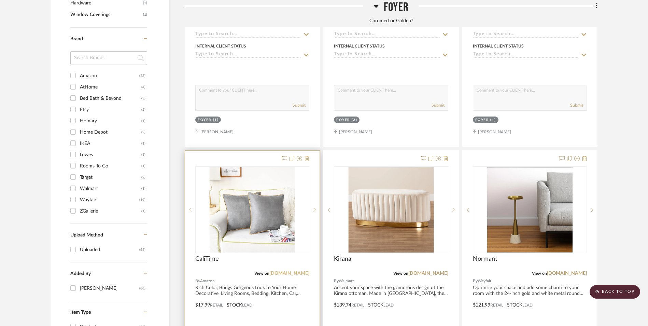
click at [291, 271] on link "[DOMAIN_NAME]" at bounding box center [289, 273] width 40 height 5
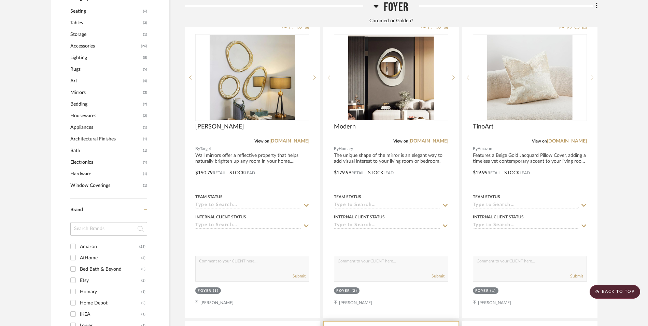
scroll to position [558, 0]
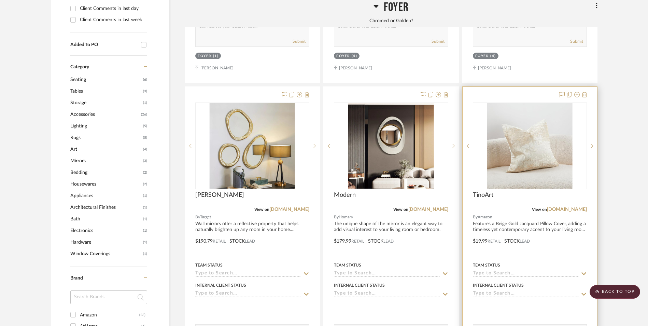
click at [531, 116] on img "0" at bounding box center [529, 145] width 85 height 85
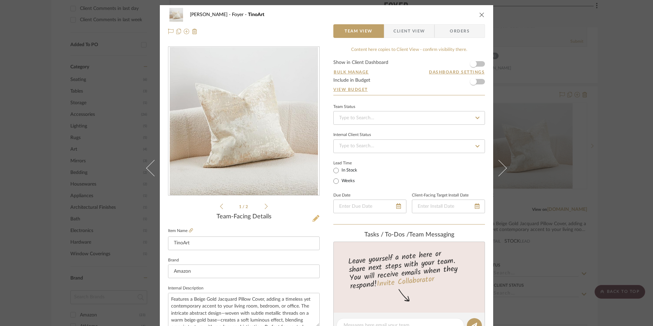
click at [313, 218] on icon at bounding box center [315, 218] width 7 height 7
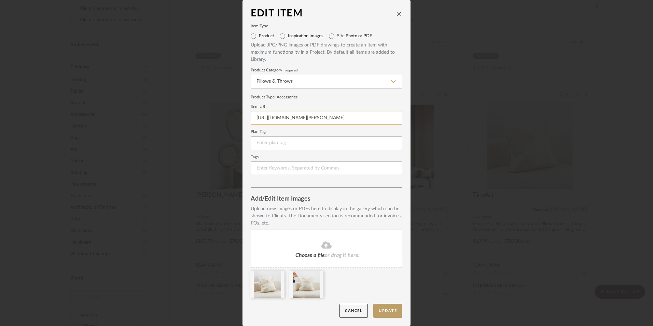
click at [307, 116] on input "[URL][DOMAIN_NAME][PERSON_NAME]" at bounding box center [327, 118] width 152 height 14
paste input "[URL][DOMAIN_NAME][PERSON_NAME]"
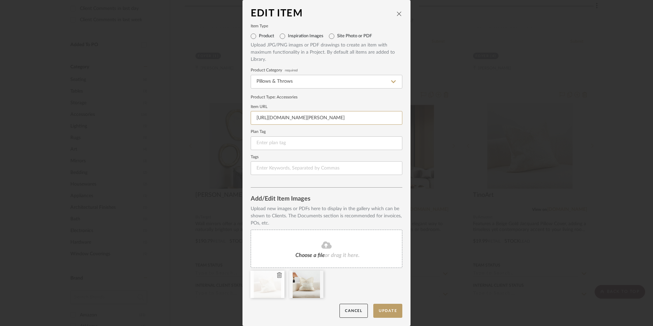
click at [277, 276] on icon at bounding box center [279, 274] width 5 height 5
click at [278, 276] on icon at bounding box center [279, 274] width 5 height 5
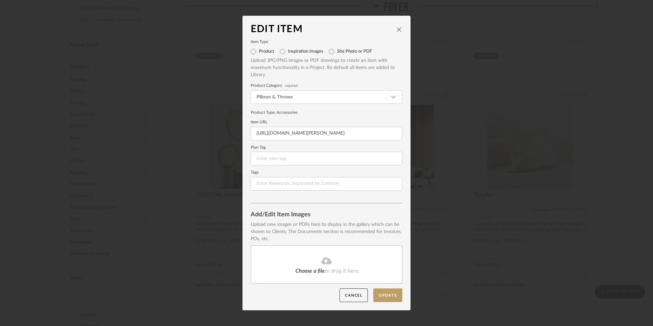
type input "[URL][DOMAIN_NAME][PERSON_NAME]"
click at [316, 254] on div "Choose a file or drag it here." at bounding box center [327, 264] width 152 height 38
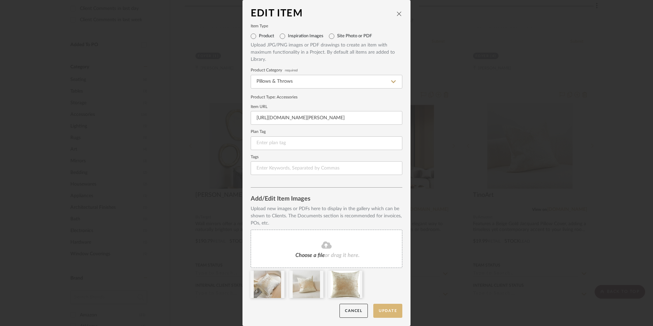
click at [381, 314] on button "Update" at bounding box center [387, 311] width 29 height 14
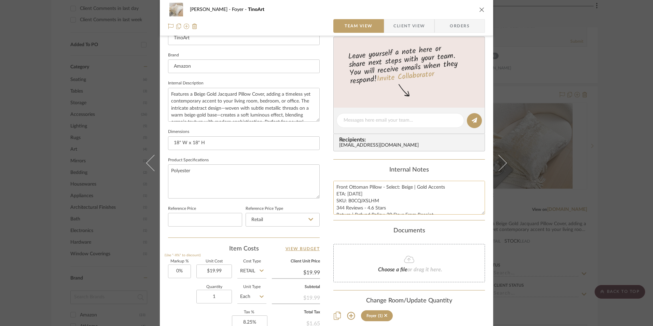
scroll to position [7, 0]
drag, startPoint x: 341, startPoint y: 208, endPoint x: 335, endPoint y: 209, distance: 5.8
click at [335, 209] on textarea "Front Ottoman Pillow - Select: Beige | Gold Accents ETA: [DATE] SKU: B0CQJXSLHM…" at bounding box center [409, 198] width 152 height 34
click at [346, 206] on textarea "Front Ottoman Pillow - Select: Beige | Gold Accents ETA: [DATE] SKU: B0CQJXSLHM…" at bounding box center [409, 198] width 152 height 34
drag, startPoint x: 341, startPoint y: 201, endPoint x: 319, endPoint y: 200, distance: 22.9
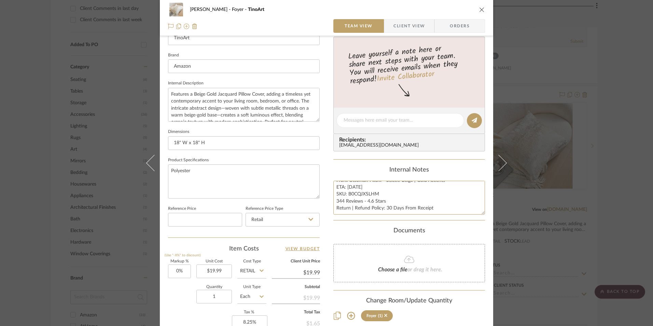
click at [320, 200] on div "[PERSON_NAME] Foyer TinoArt Team View Client View Orders 1 / 3 Team-Facing Deta…" at bounding box center [326, 115] width 333 height 631
type textarea "Front Ottoman Pillow - Select: Beige | Gold Accents ETA: [DATE] SKU: B0CQJXSLHM…"
click at [373, 171] on div "Internal Notes" at bounding box center [409, 170] width 152 height 8
drag, startPoint x: 441, startPoint y: 187, endPoint x: 425, endPoint y: 186, distance: 16.1
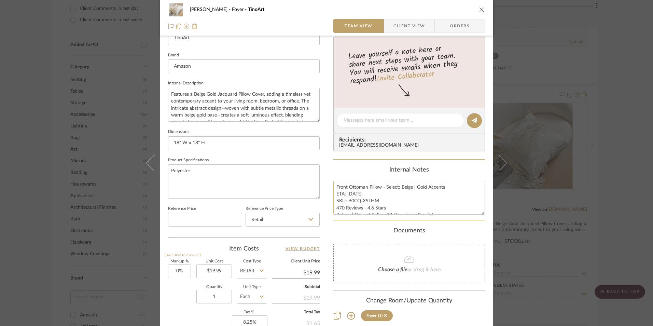
click at [425, 186] on textarea "Front Ottoman Pillow - Select: Beige | Gold Accents ETA: [DATE] SKU: B0CQJXSLHM…" at bounding box center [409, 198] width 152 height 34
type textarea "Front Ottoman Pillow - Select: Beige | Gold ETA: [DATE] SKU: B0CQJXSLHM 470 Rev…"
click at [437, 171] on div "Internal Notes" at bounding box center [409, 170] width 152 height 8
click at [366, 200] on textarea "Front Ottoman Pillow - Select: Beige | Gold ETA: [DATE] SKU: B0CQJXSLHM 470 Rev…" at bounding box center [409, 198] width 152 height 34
drag, startPoint x: 375, startPoint y: 199, endPoint x: 346, endPoint y: 200, distance: 29.0
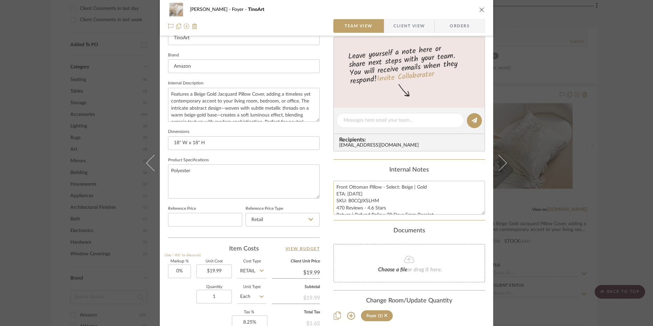
click at [346, 200] on textarea "Front Ottoman Pillow - Select: Beige | Gold ETA: [DATE] SKU: B0CQJXSLHM 470 Rev…" at bounding box center [409, 198] width 152 height 34
paste textarea "BNHB9XV6"
type textarea "Front Ottoman Pillow - Select: Beige | Gold ETA: [DATE] SKU: B0BNHB9XV6 470 Rev…"
click at [337, 168] on div "Internal Notes" at bounding box center [409, 170] width 152 height 8
click at [361, 175] on div "Internal Notes Front Ottoman Pillow - Select: Beige | Gold ETA: [DATE] SKU: B0B…" at bounding box center [409, 190] width 152 height 48
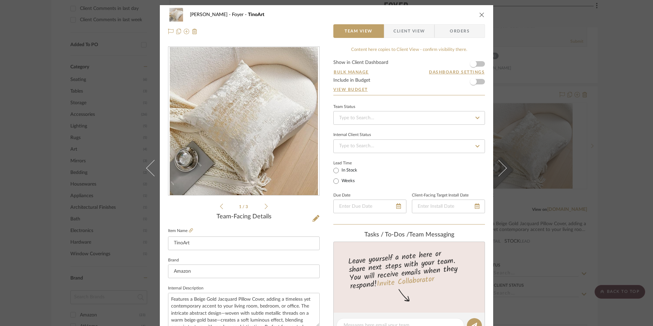
click at [480, 16] on icon "close" at bounding box center [481, 14] width 5 height 5
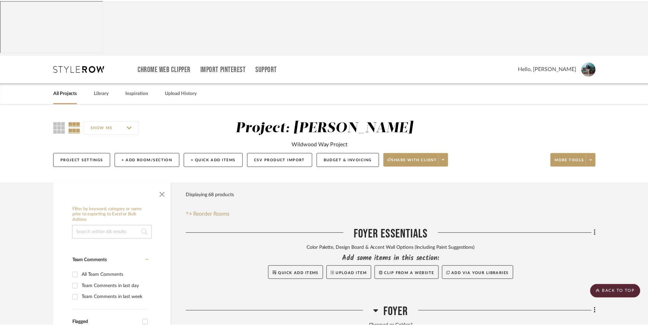
scroll to position [558, 0]
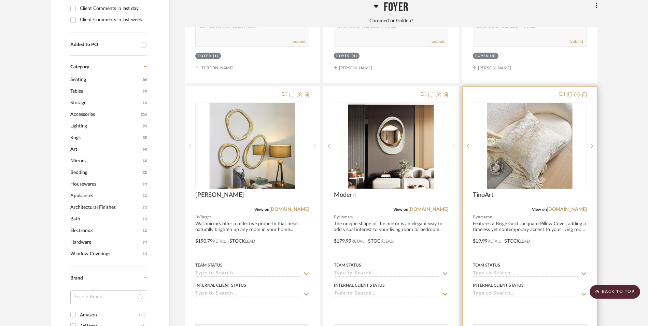
click at [531, 103] on img "0" at bounding box center [529, 145] width 85 height 85
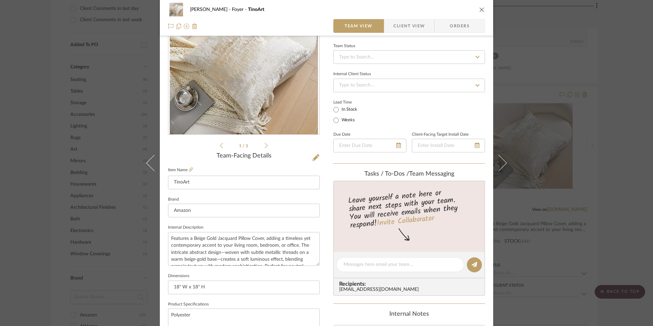
scroll to position [205, 0]
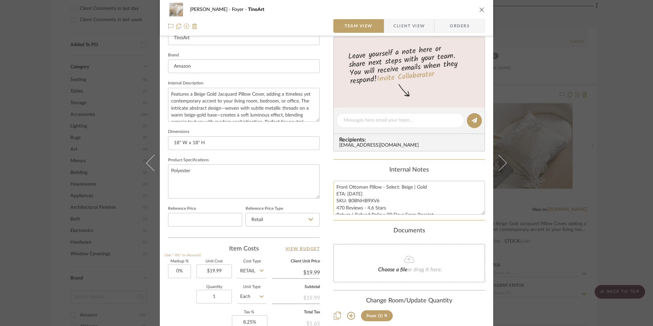
drag, startPoint x: 377, startPoint y: 200, endPoint x: 347, endPoint y: 200, distance: 30.7
click at [347, 200] on textarea "Front Ottoman Pillow - Select: Beige | Gold ETA: [DATE] SKU: B0BNHB9XV6 470 Rev…" at bounding box center [409, 198] width 152 height 34
click at [455, 28] on span "Orders" at bounding box center [459, 26] width 35 height 14
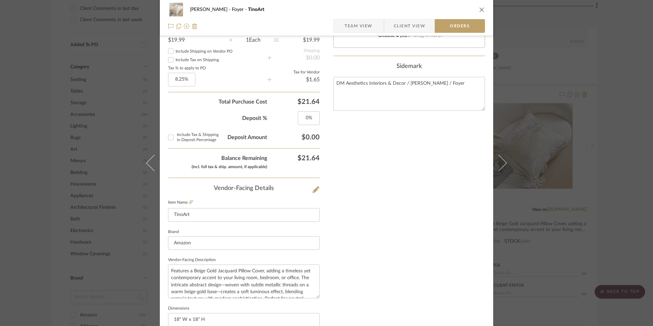
scroll to position [376, 0]
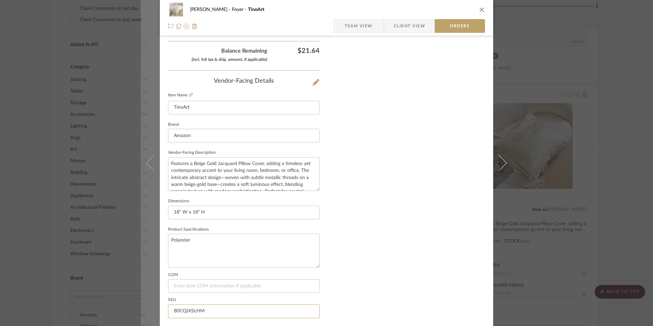
drag, startPoint x: 201, startPoint y: 309, endPoint x: 152, endPoint y: 306, distance: 49.6
paste input "B0BNHB9XV6"
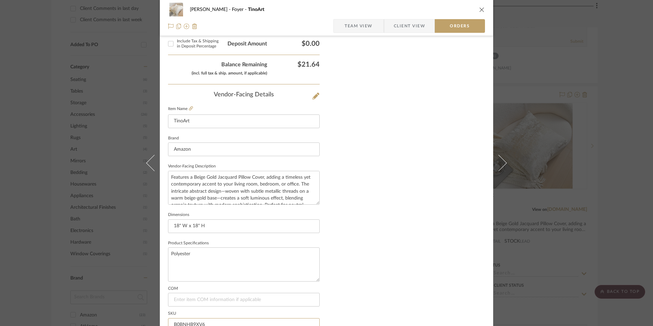
scroll to position [341, 0]
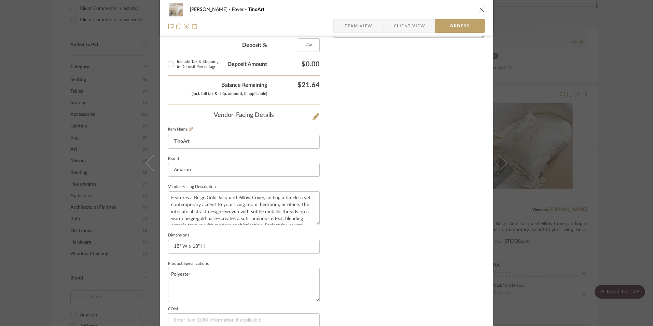
type input "B0BNHB9XV6"
click at [444, 208] on div "Nothing here shares to Dashboard. Vendor Status Payment Status Lead Time In Sto…" at bounding box center [409, 31] width 152 height 652
click at [366, 29] on span "Team View" at bounding box center [358, 26] width 28 height 14
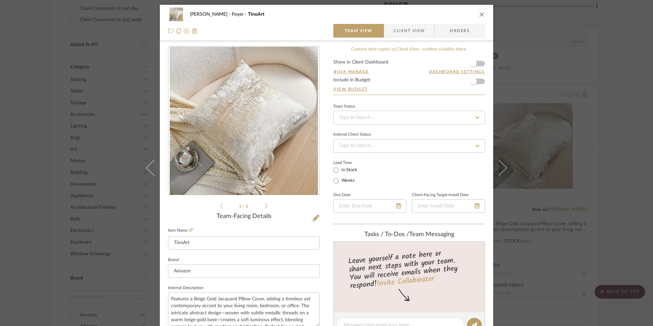
scroll to position [0, 0]
click at [479, 16] on icon "close" at bounding box center [481, 14] width 5 height 5
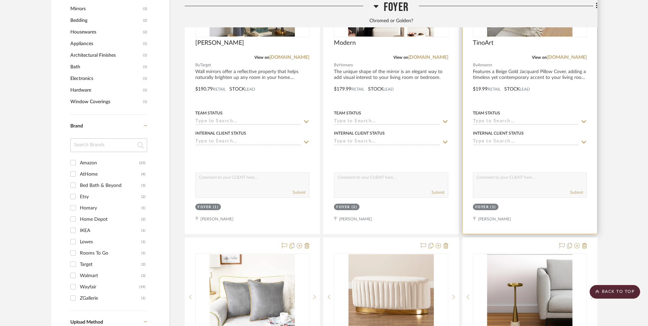
scroll to position [728, 0]
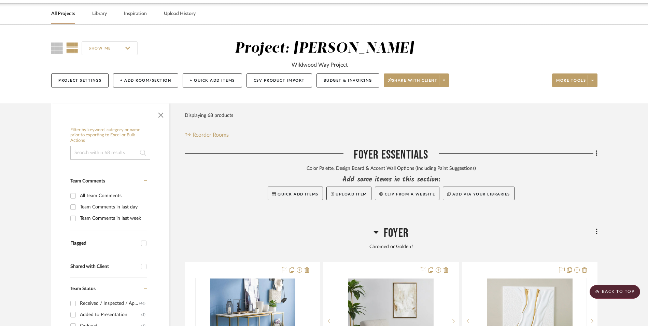
click at [377, 228] on icon at bounding box center [376, 232] width 5 height 8
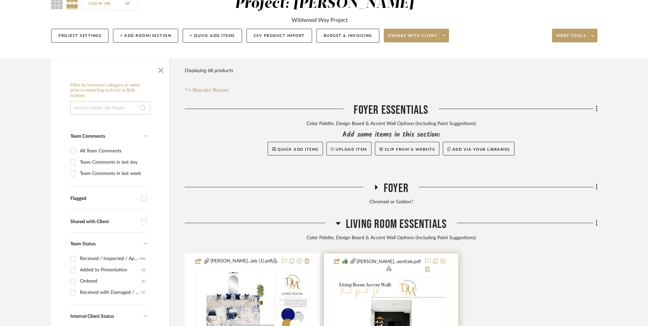
scroll to position [250, 0]
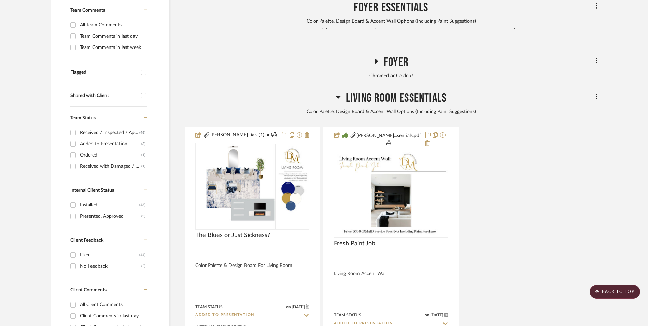
click at [337, 96] on icon at bounding box center [338, 97] width 5 height 3
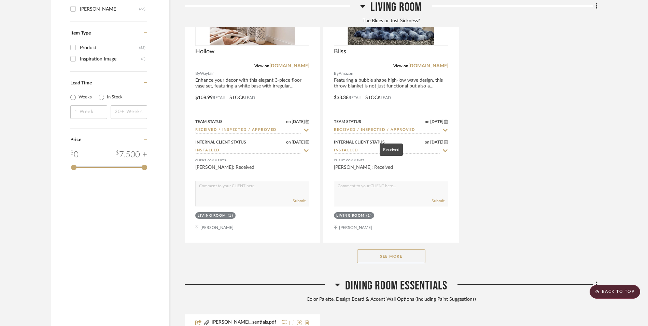
scroll to position [1104, 0]
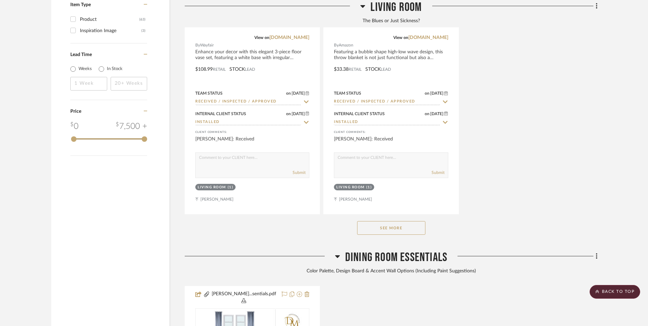
click at [405, 221] on button "See More" at bounding box center [391, 228] width 68 height 14
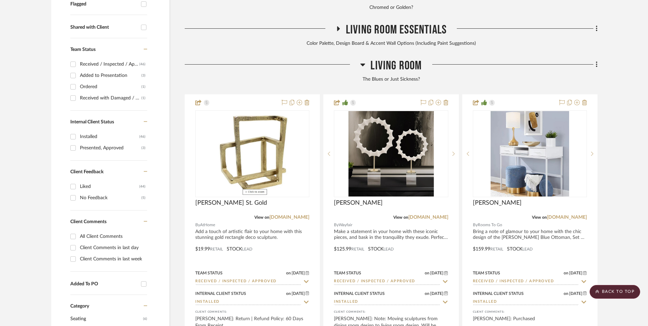
scroll to position [148, 0]
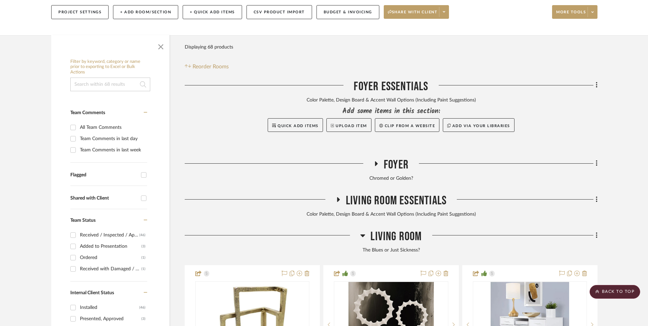
click at [366, 229] on h3 "Living Room" at bounding box center [390, 236] width 61 height 15
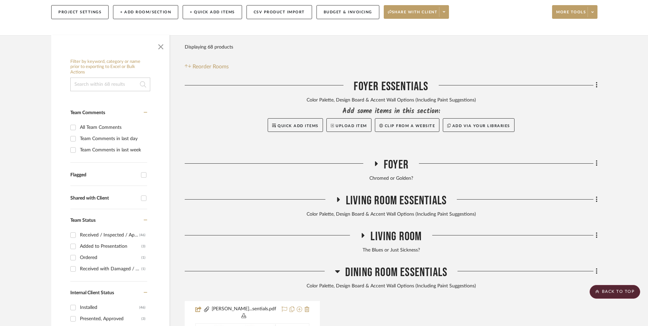
click at [338, 267] on icon at bounding box center [337, 271] width 5 height 8
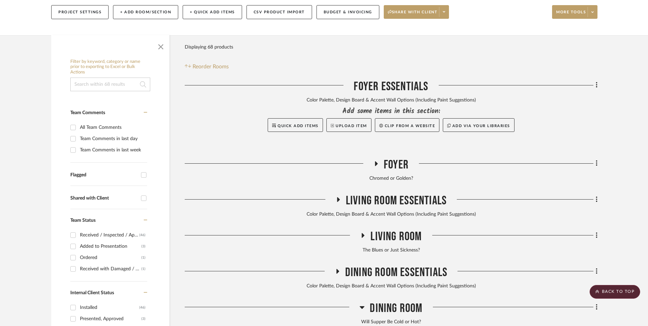
click at [364, 303] on icon at bounding box center [362, 307] width 5 height 8
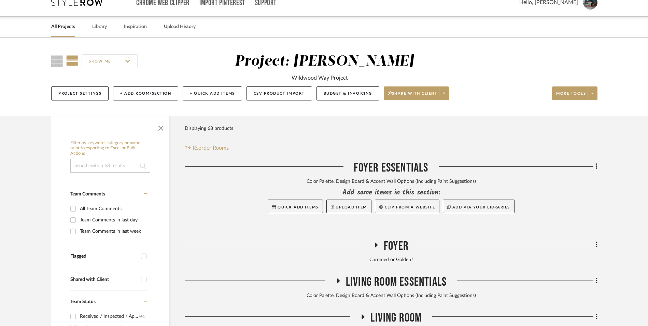
scroll to position [68, 0]
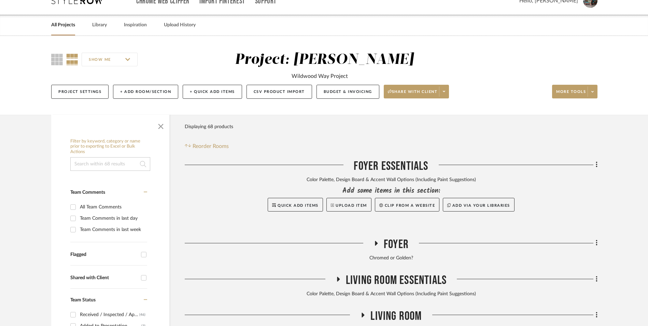
click at [377, 240] on icon at bounding box center [376, 242] width 8 height 5
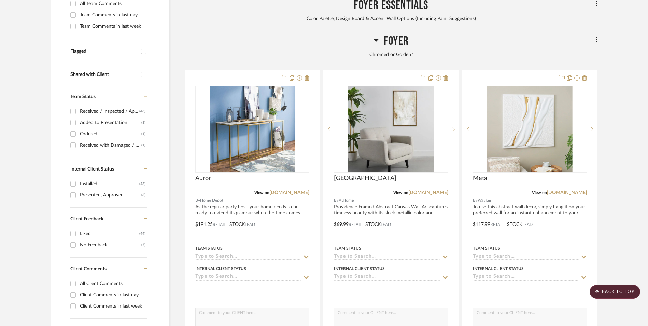
scroll to position [205, 0]
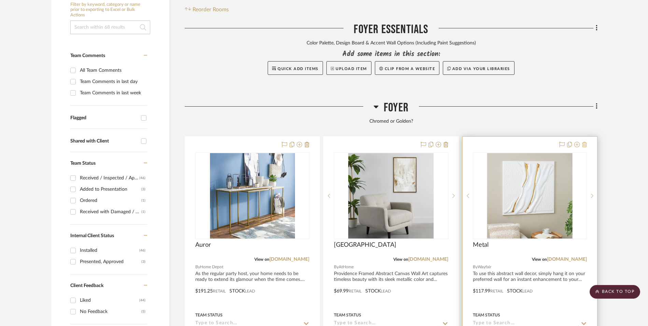
click at [585, 142] on icon at bounding box center [584, 144] width 5 height 5
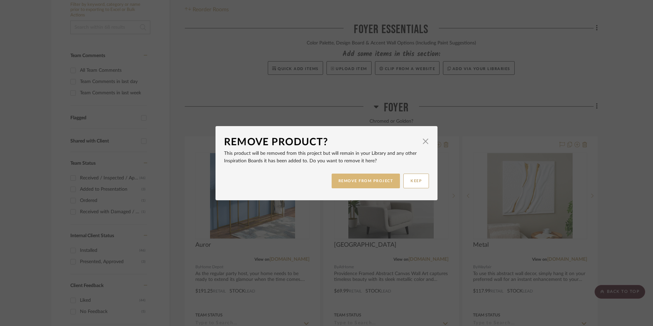
click at [377, 175] on button "REMOVE FROM PROJECT" at bounding box center [366, 180] width 69 height 15
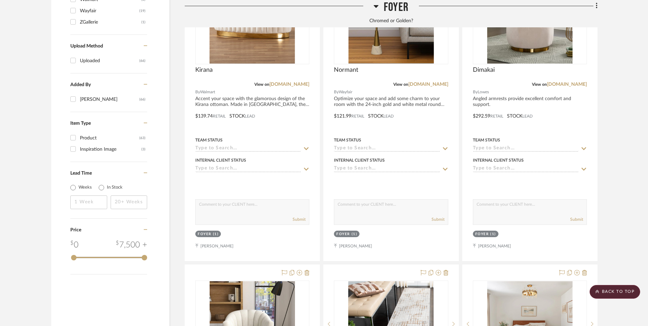
scroll to position [990, 0]
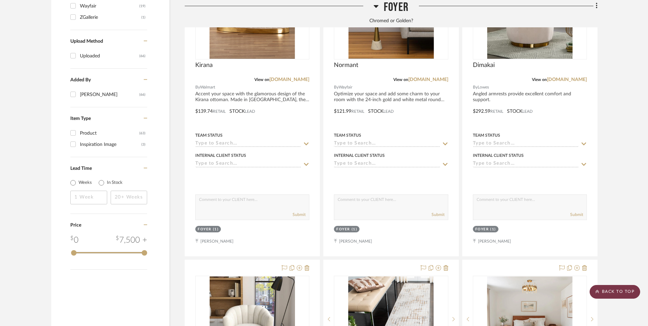
click at [616, 290] on scroll-to-top-button "BACK TO TOP" at bounding box center [615, 292] width 51 height 14
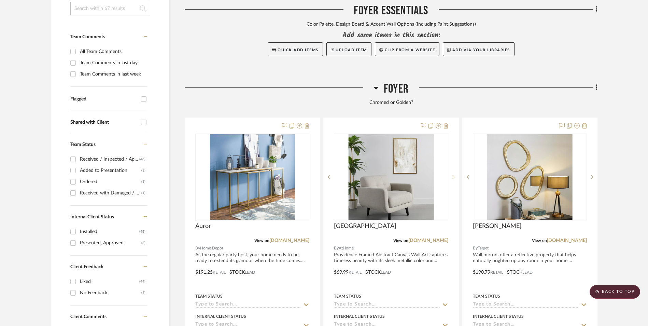
scroll to position [205, 0]
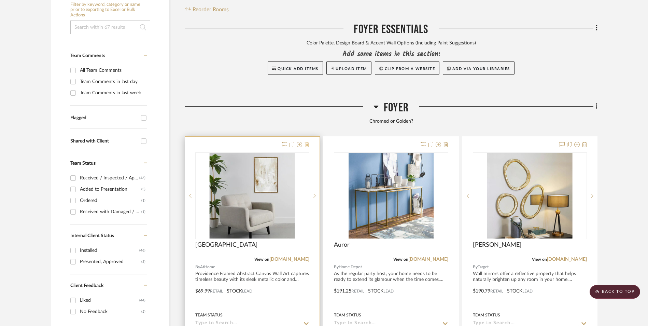
click at [307, 142] on icon at bounding box center [307, 144] width 5 height 5
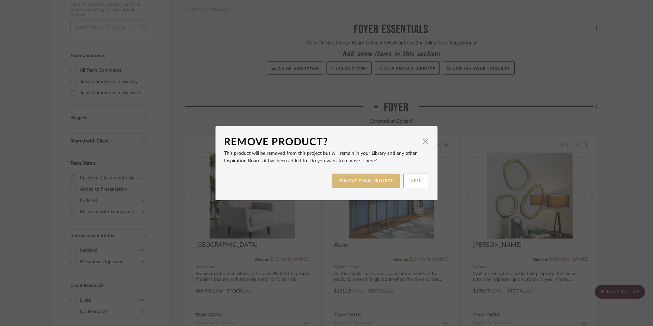
click at [364, 179] on button "REMOVE FROM PROJECT" at bounding box center [366, 180] width 69 height 15
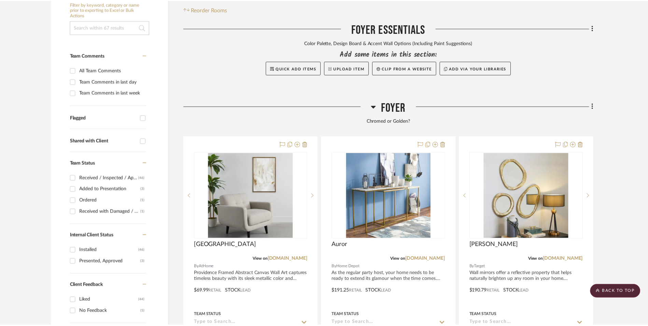
scroll to position [205, 0]
